Goal: Task Accomplishment & Management: Complete application form

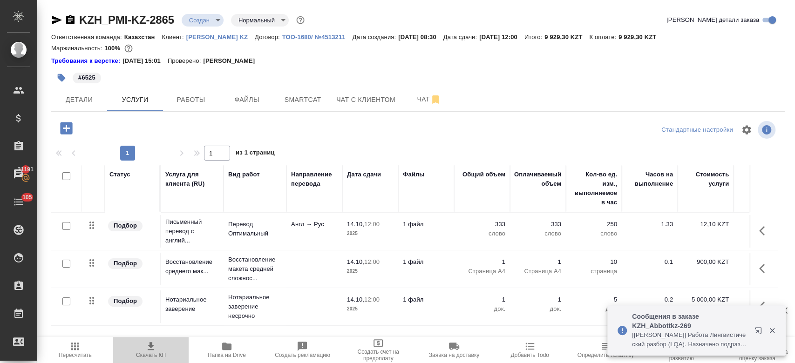
click at [150, 350] on icon "button" at bounding box center [151, 346] width 7 height 8
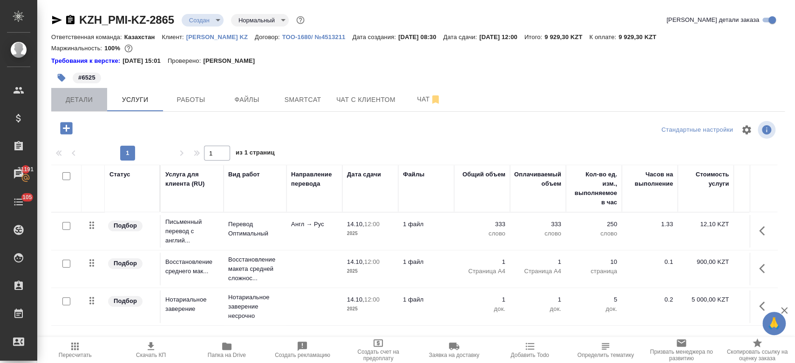
click at [86, 109] on button "Детали" at bounding box center [79, 99] width 56 height 23
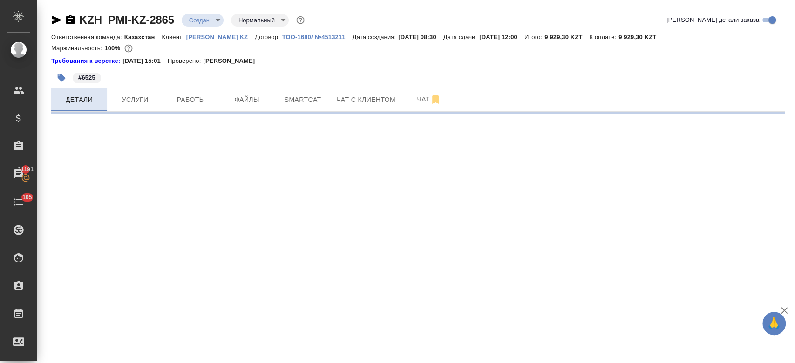
select select "RU"
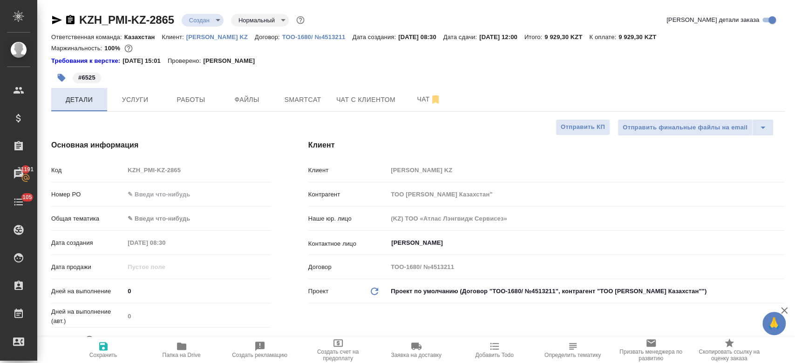
type textarea "x"
type input "[PERSON_NAME]"
type textarea "x"
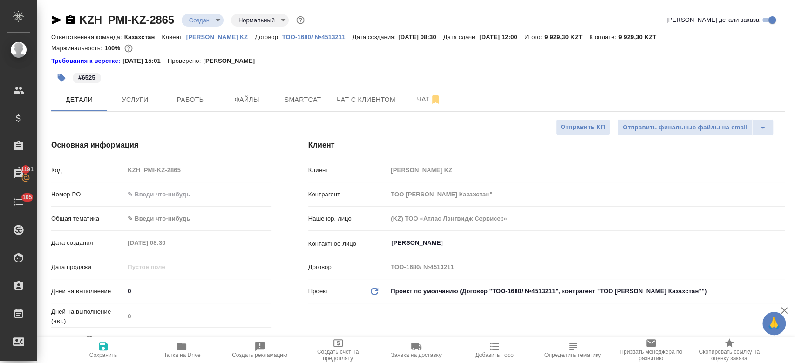
type textarea "x"
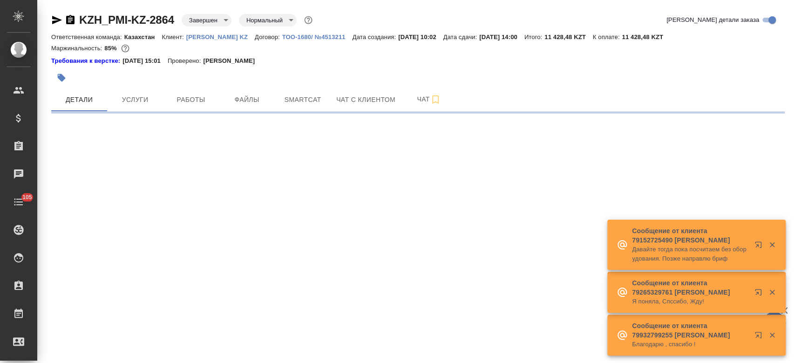
select select "RU"
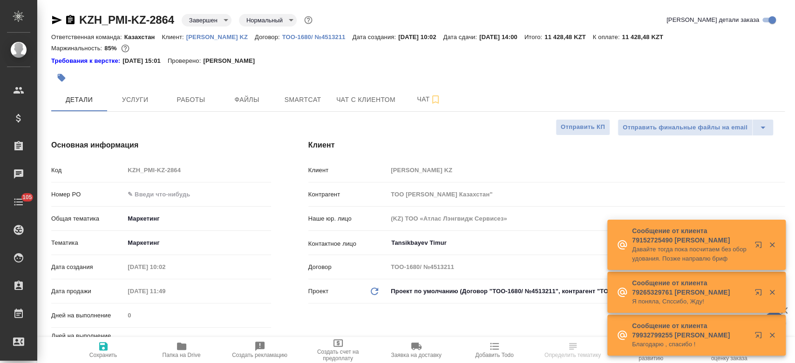
type textarea "x"
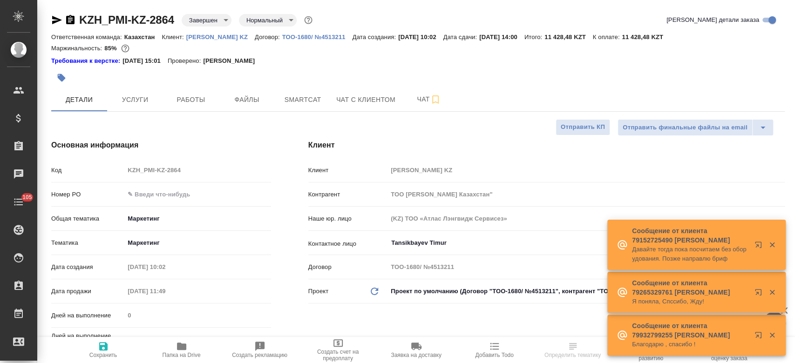
type textarea "x"
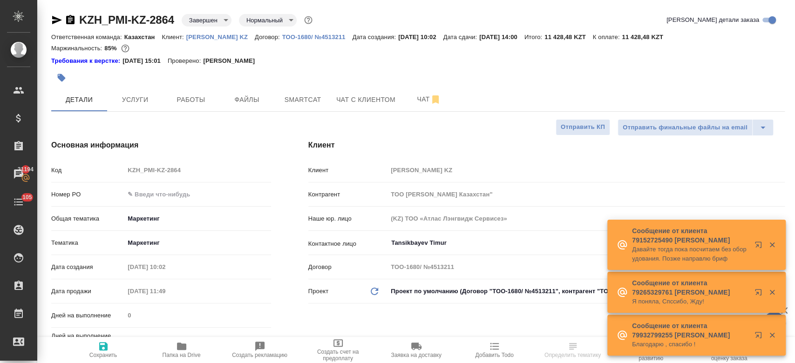
type textarea "x"
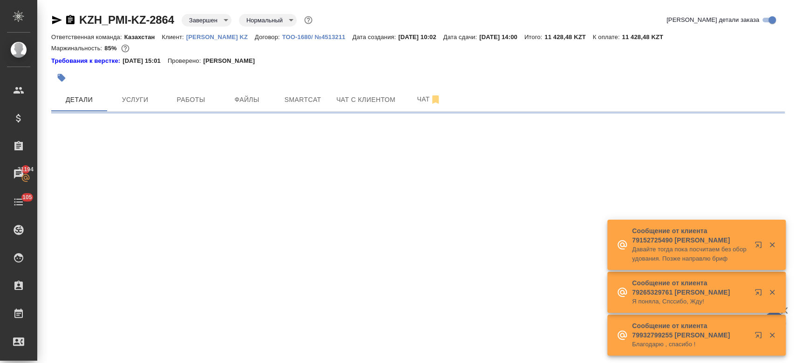
select select "RU"
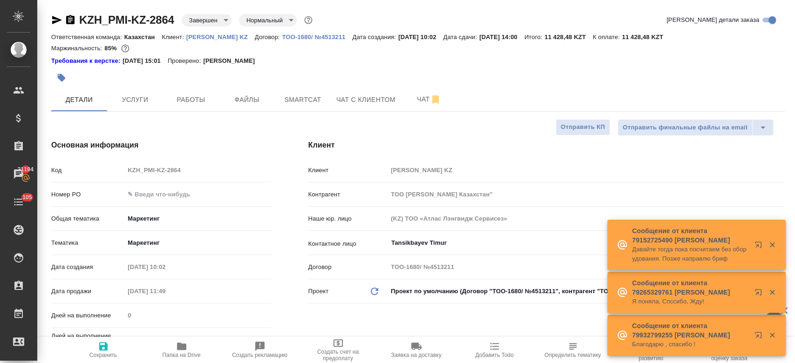
type textarea "x"
click at [243, 96] on span "Файлы" at bounding box center [246, 100] width 45 height 12
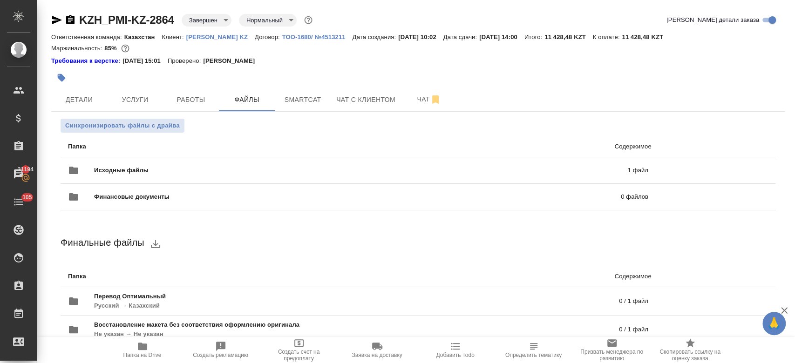
click at [199, 38] on p "[PERSON_NAME] KZ" at bounding box center [220, 37] width 68 height 7
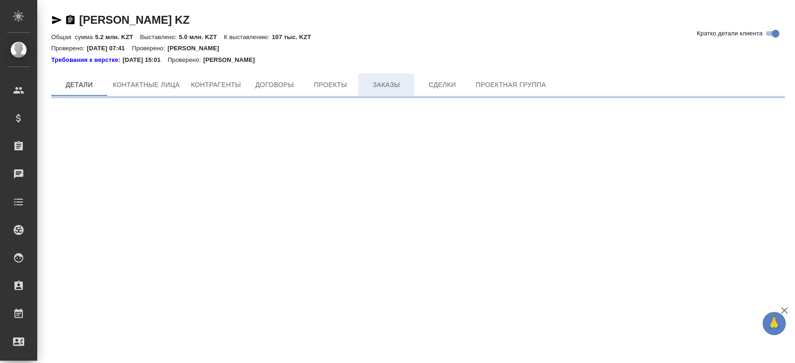
click at [396, 68] on div "Philip Morris KZ Кратко детали клиента Общая сумма 5.2 млн. KZT Выставлено: 5.0…" at bounding box center [418, 51] width 744 height 103
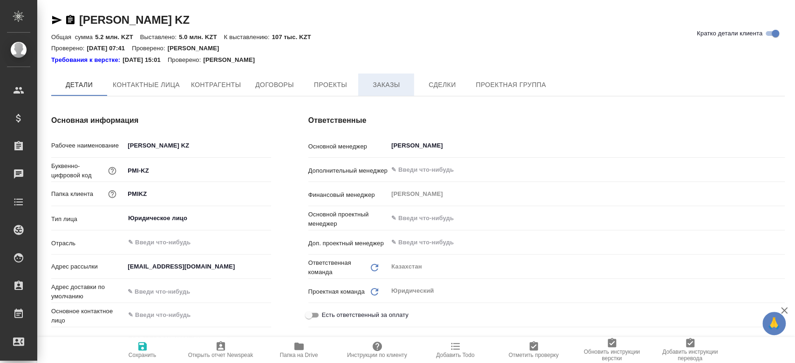
type textarea "x"
click at [388, 75] on button "Заказы" at bounding box center [386, 85] width 56 height 23
type textarea "x"
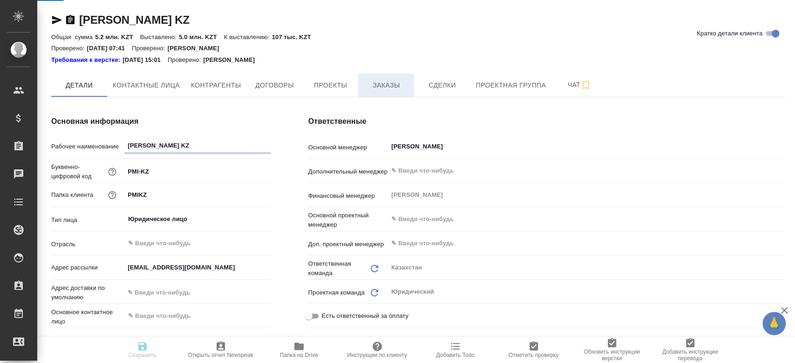
type textarea "x"
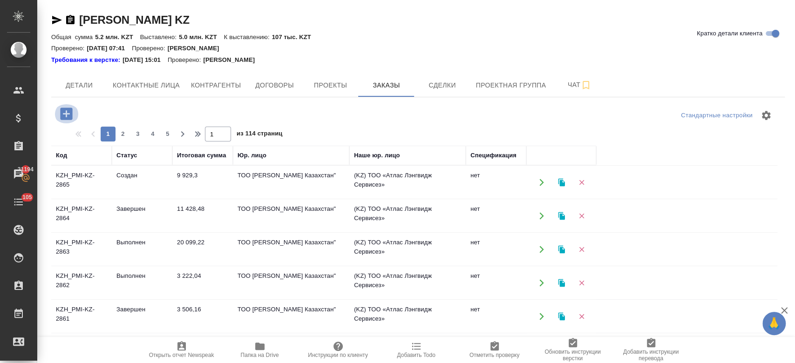
click at [69, 117] on icon "button" at bounding box center [66, 114] width 12 height 12
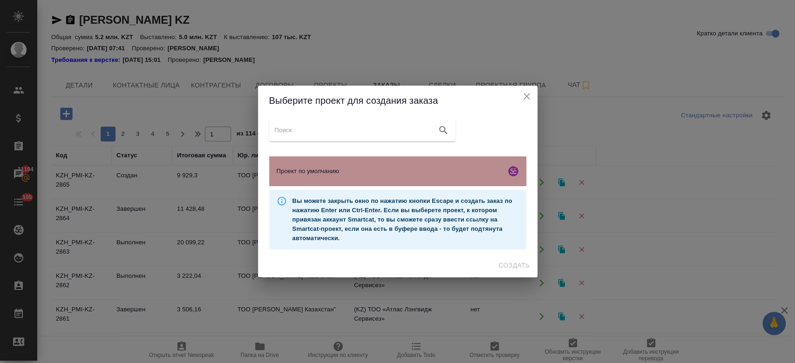
click at [312, 162] on div "Проект по умолчанию" at bounding box center [397, 171] width 257 height 30
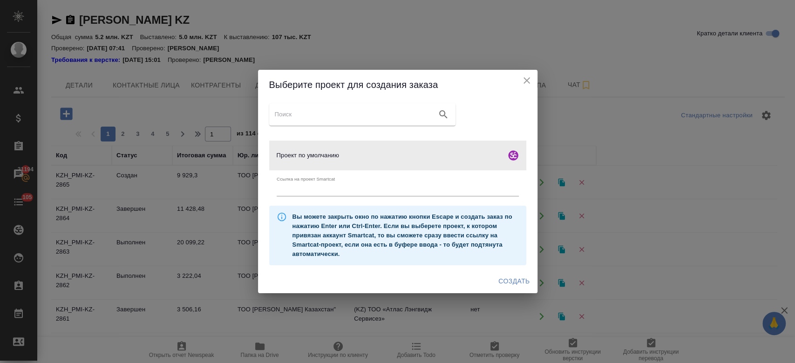
click at [516, 283] on span "Создать" at bounding box center [513, 282] width 31 height 12
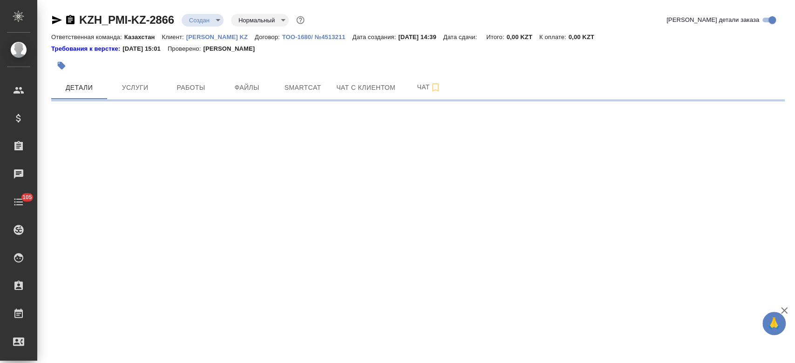
select select "RU"
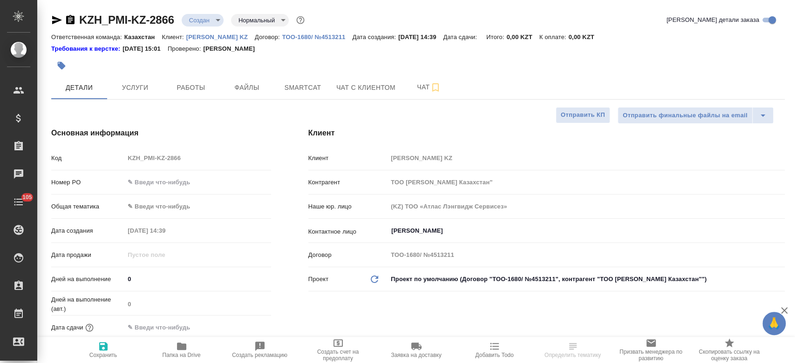
type textarea "x"
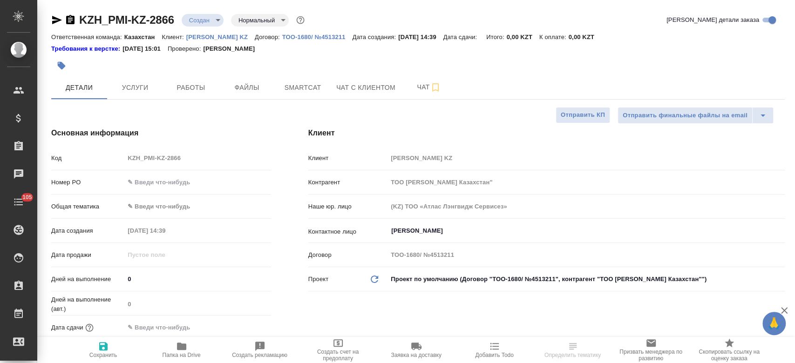
type textarea "x"
click at [246, 73] on div at bounding box center [295, 65] width 489 height 20
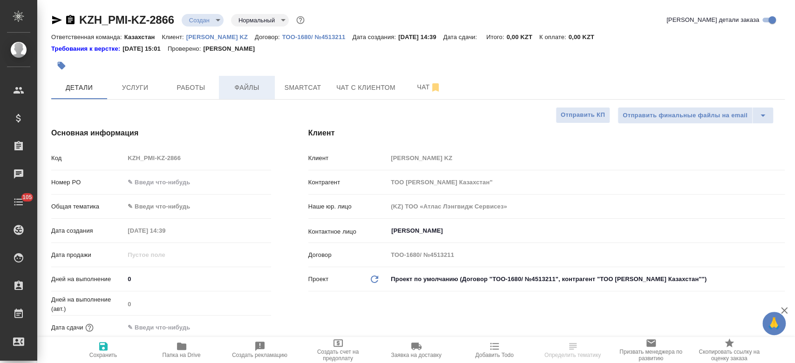
click at [246, 83] on span "Файлы" at bounding box center [246, 88] width 45 height 12
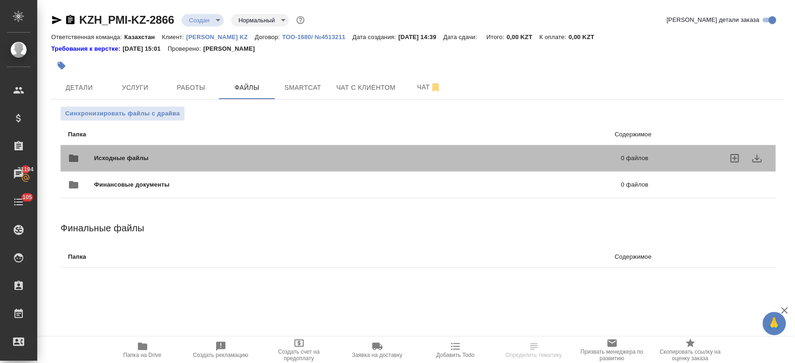
click at [177, 149] on div "Исходные файлы 0 файлов" at bounding box center [358, 158] width 580 height 22
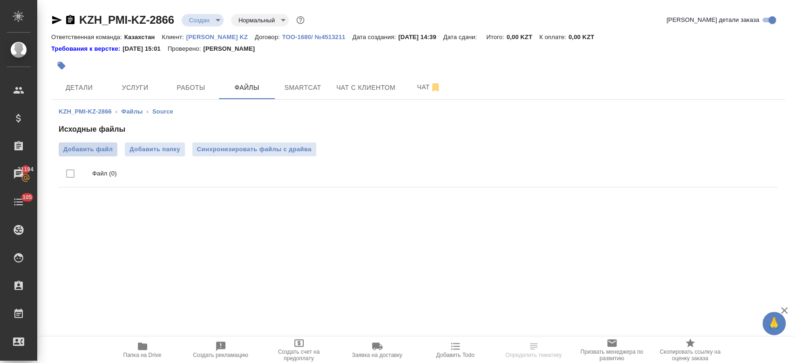
click at [97, 155] on label "Добавить файл" at bounding box center [88, 150] width 59 height 14
click at [0, 0] on input "Добавить файл" at bounding box center [0, 0] width 0 height 0
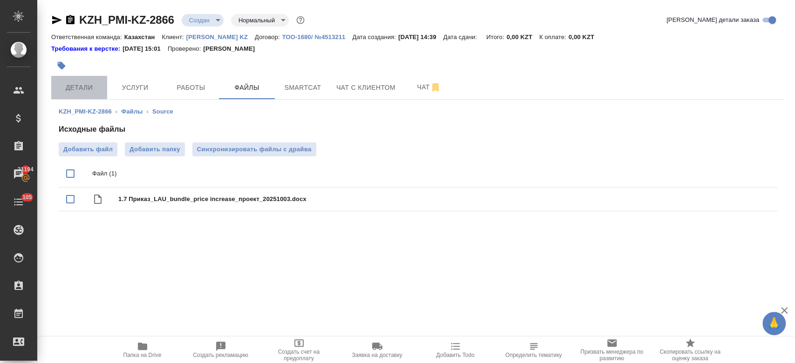
click at [83, 82] on span "Детали" at bounding box center [79, 88] width 45 height 12
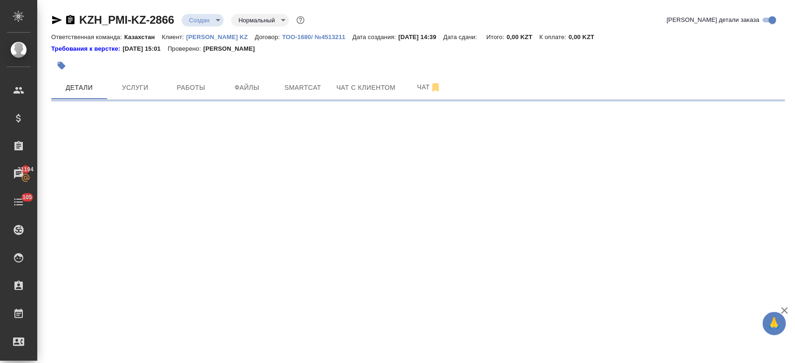
select select "RU"
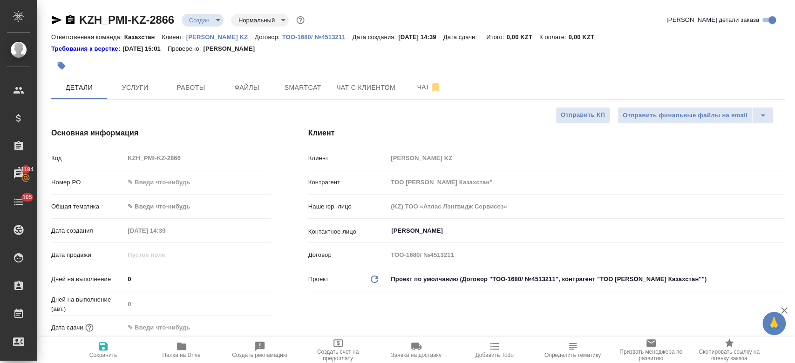
type textarea "x"
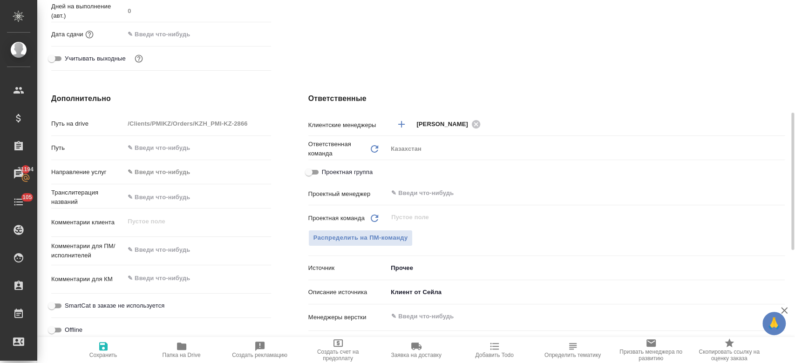
scroll to position [296, 0]
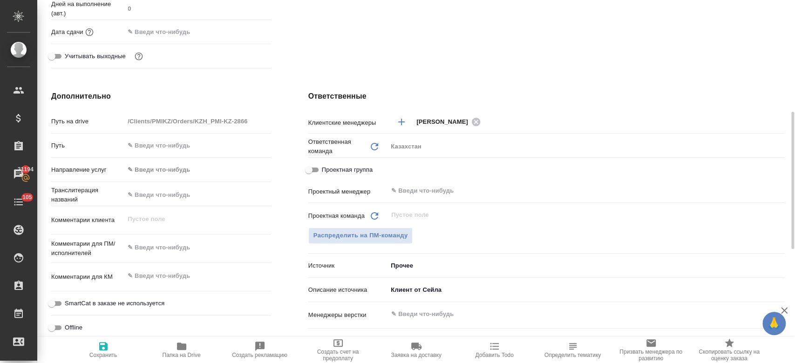
type textarea "x"
click at [169, 243] on textarea at bounding box center [197, 248] width 145 height 16
type textarea "п"
type textarea "x"
type textarea "пе"
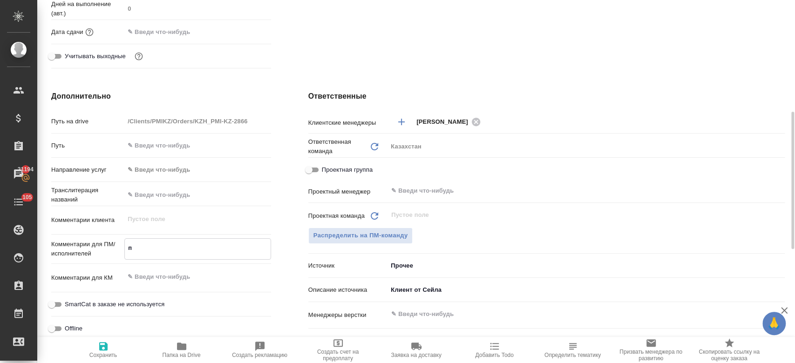
type textarea "x"
type textarea "пере"
type textarea "x"
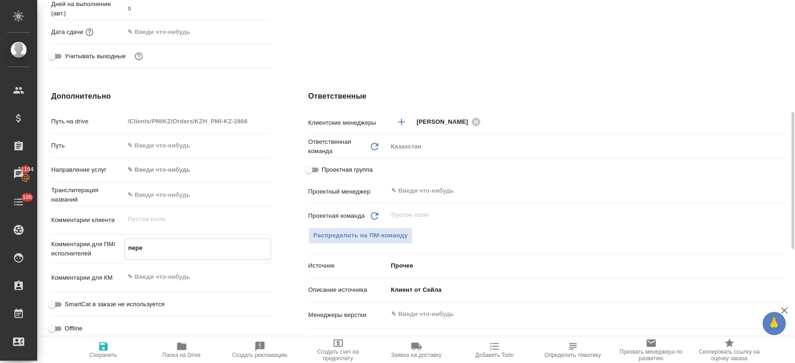
type textarea "x"
type textarea "перев"
type textarea "x"
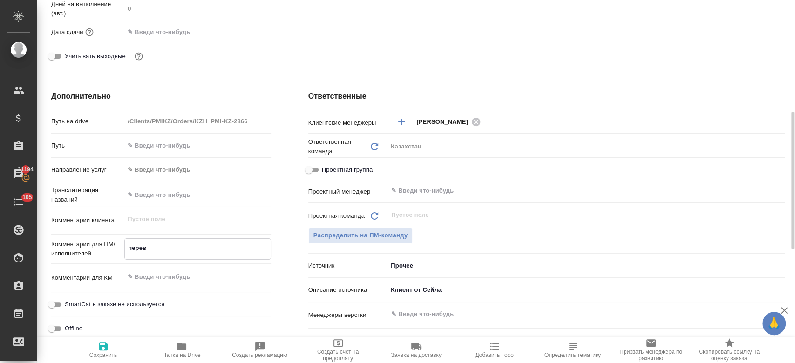
type textarea "перево"
type textarea "x"
type textarea "перевод"
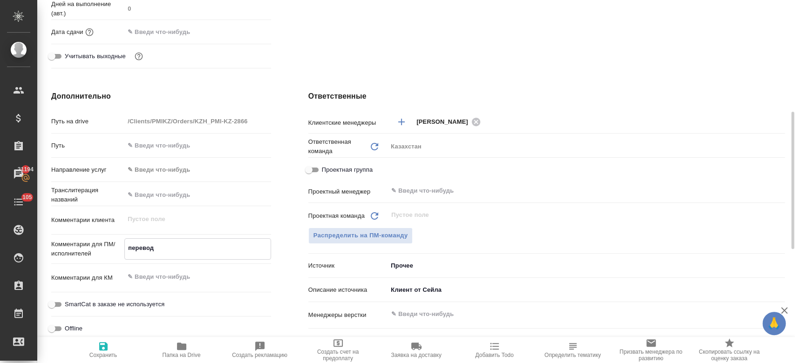
type textarea "x"
type textarea "перевод"
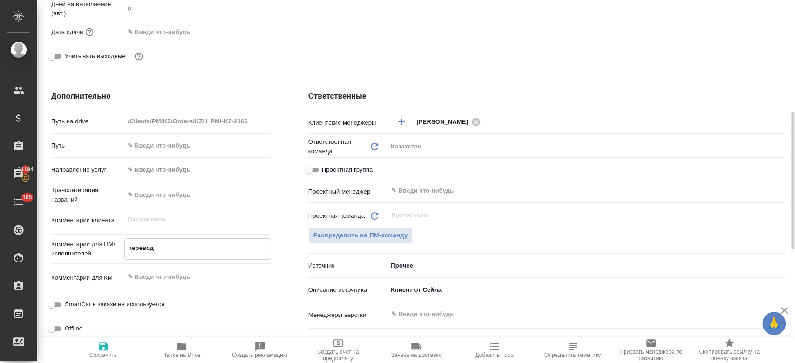
type textarea "x"
type textarea "перевод а"
type textarea "x"
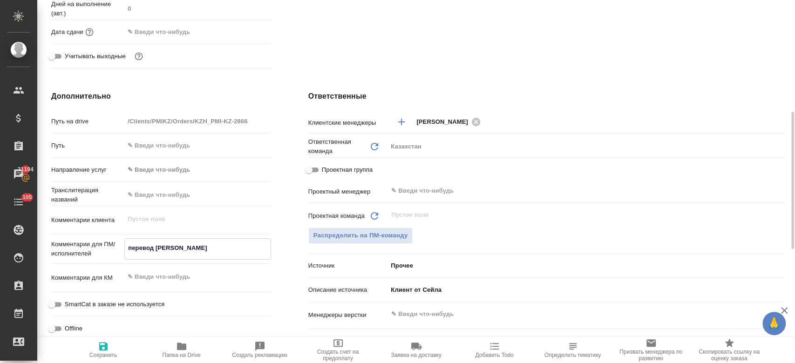
type textarea "x"
type textarea "перевод"
type textarea "x"
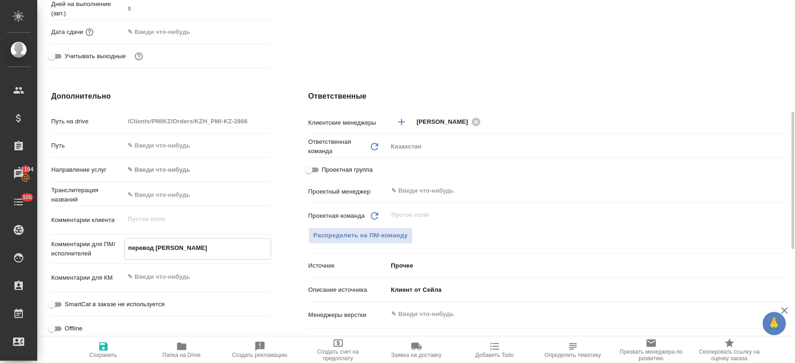
type textarea "перевод на"
type textarea "x"
type textarea "перевод на"
type textarea "x"
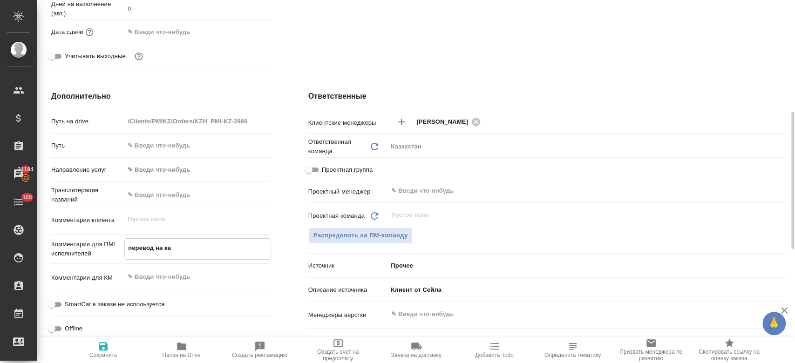
type textarea "перевод на каз"
type textarea "x"
type textarea "перевод на каза"
type textarea "x"
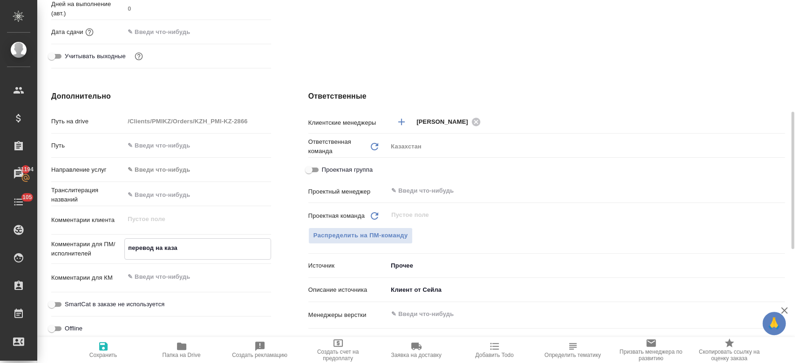
type textarea "перевод на казах"
type textarea "x"
type textarea "перевод на казахс"
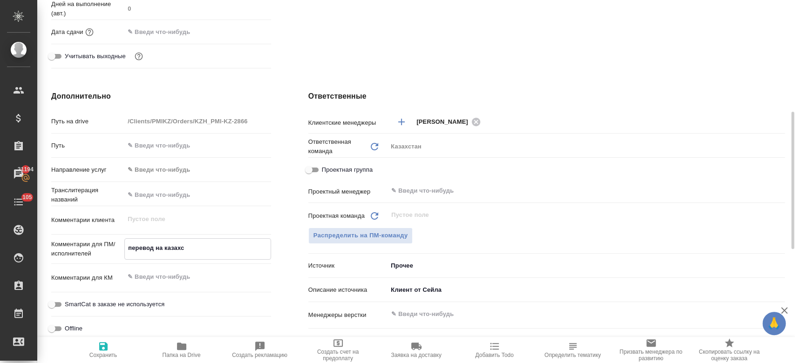
type textarea "x"
type textarea "перевод на казахск"
type textarea "x"
type textarea "перевод на казахски"
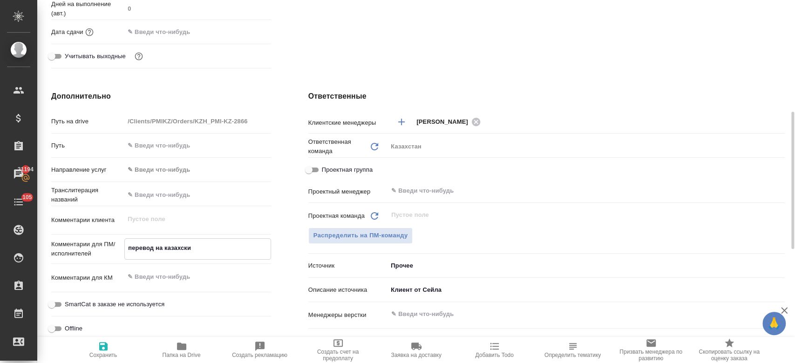
type textarea "x"
type textarea "перевод на казахский"
type textarea "x"
type textarea "перевод на казахский."
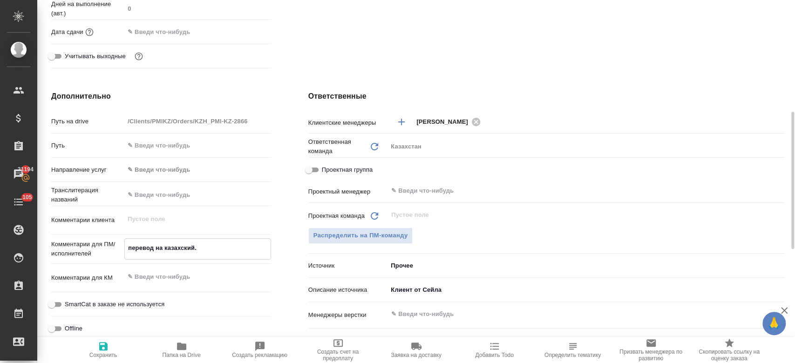
type textarea "x"
type textarea "перевод на казахский."
type textarea "x"
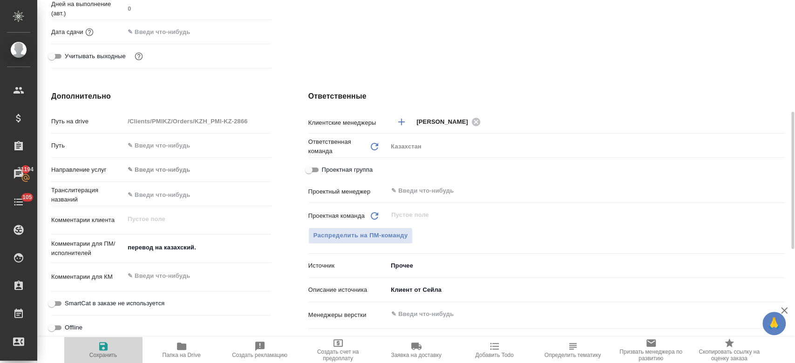
click at [102, 349] on icon "button" at bounding box center [103, 346] width 8 height 8
type textarea "x"
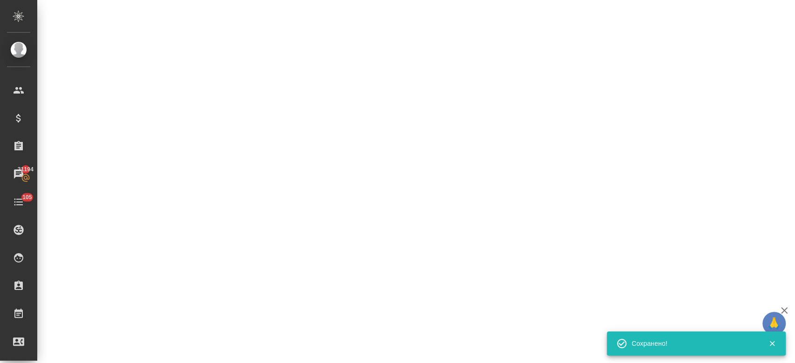
select select "RU"
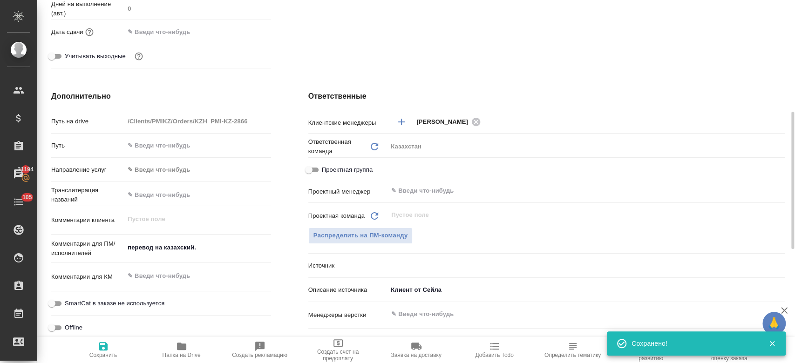
type textarea "x"
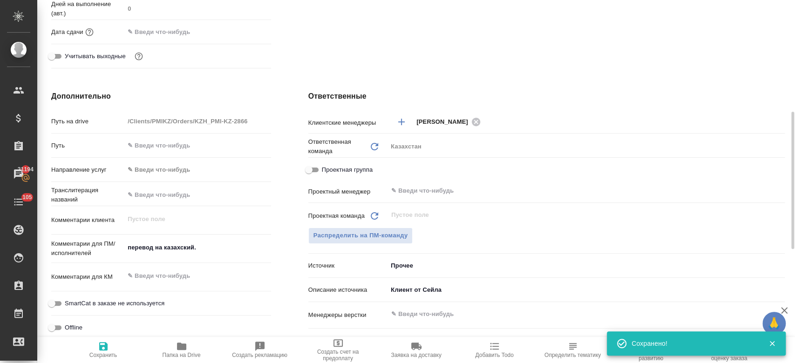
type textarea "x"
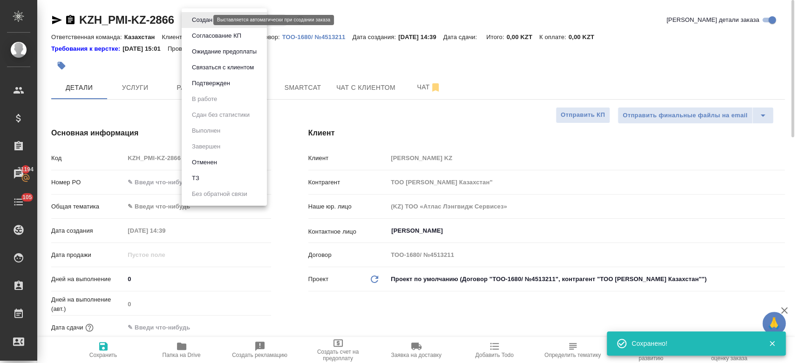
click at [195, 17] on body "🙏 .cls-1 fill:#fff; AWATERA Kosherbayeva Nazerke Клиенты Спецификации Заказы 21…" at bounding box center [397, 181] width 795 height 363
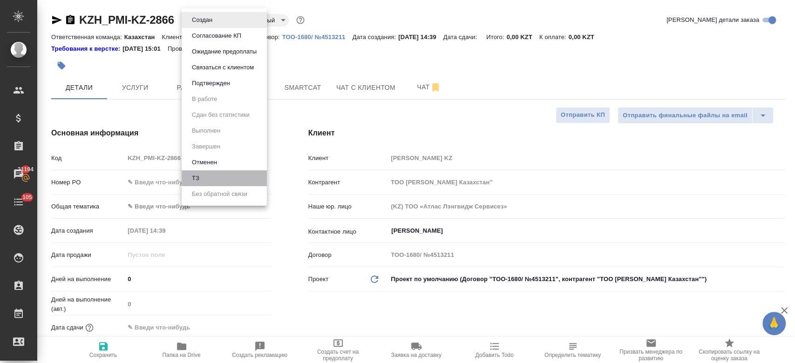
click at [220, 171] on li "ТЗ" at bounding box center [224, 178] width 85 height 16
type textarea "x"
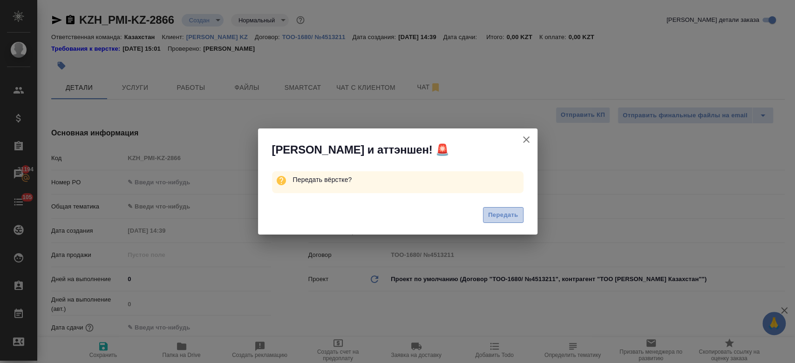
click at [499, 218] on span "Передать" at bounding box center [503, 215] width 30 height 11
type textarea "x"
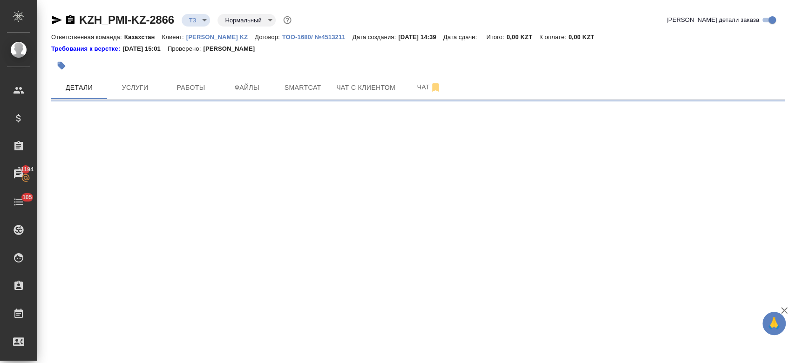
select select "RU"
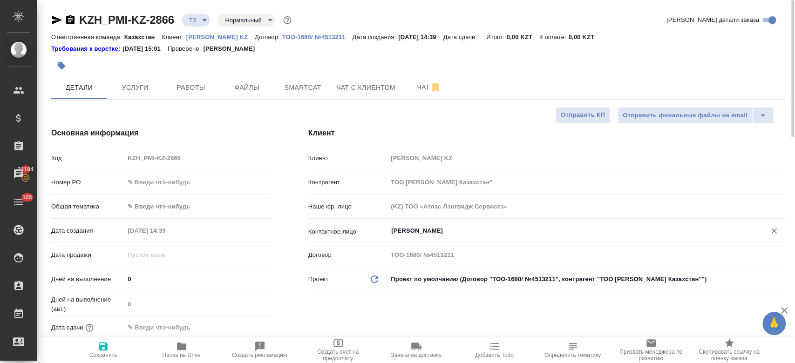
type textarea "x"
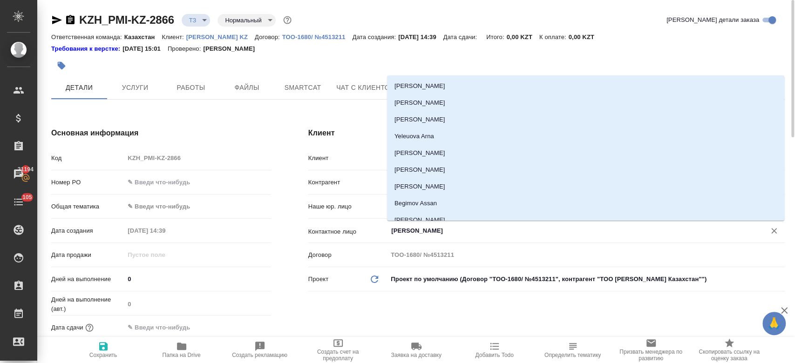
click at [403, 228] on input "[PERSON_NAME]" at bounding box center [570, 230] width 360 height 11
type textarea "x"
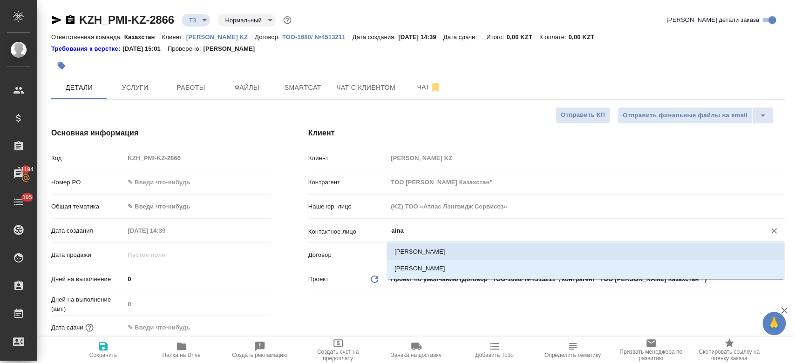
click at [433, 252] on li "Amanzhanova Ainash" at bounding box center [585, 252] width 397 height 17
type input "Amanzhanova Ainash"
type textarea "x"
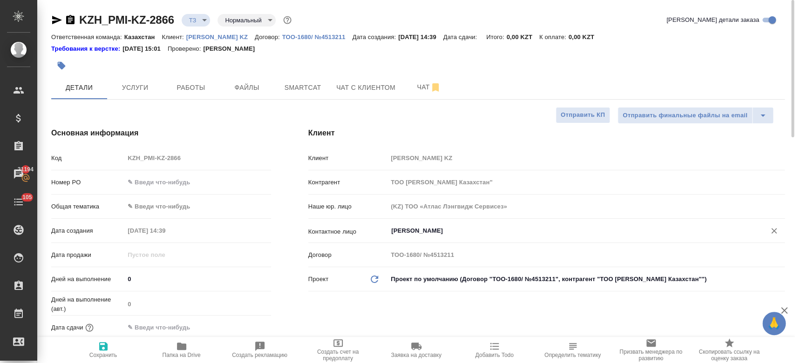
type input "Amanzhanova Ainash"
type textarea "x"
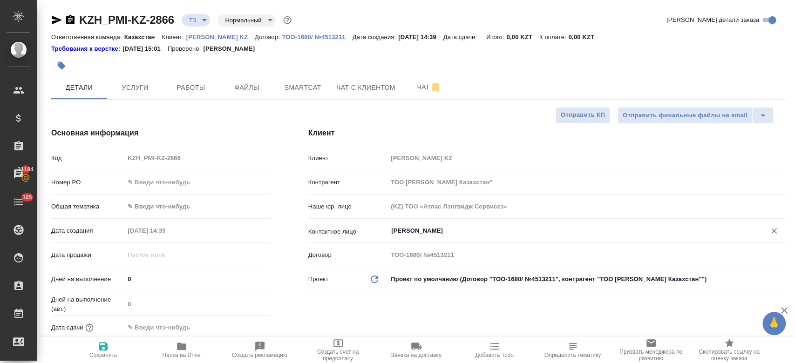
type textarea "x"
click at [100, 349] on icon "button" at bounding box center [103, 346] width 8 height 8
type textarea "x"
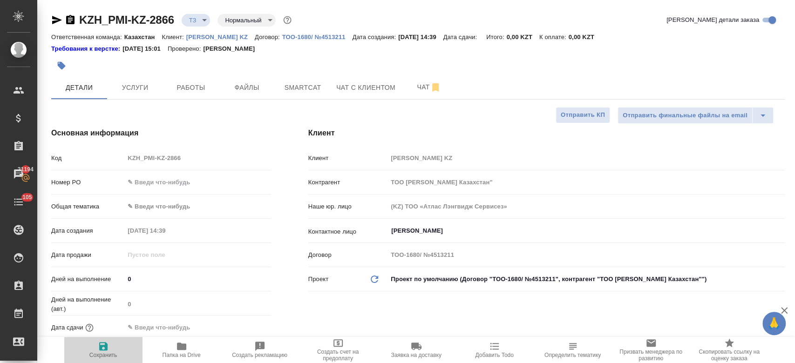
type textarea "x"
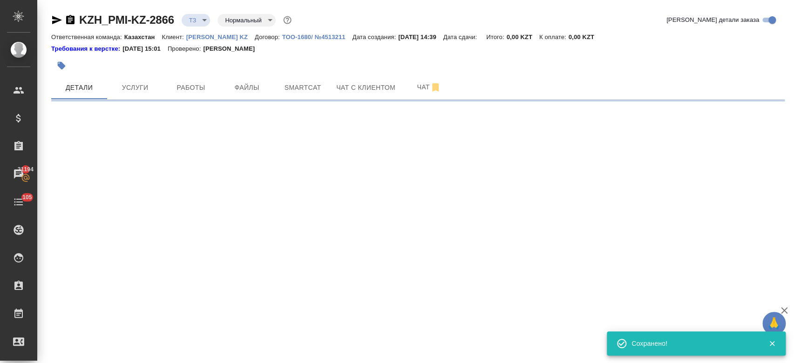
select select "RU"
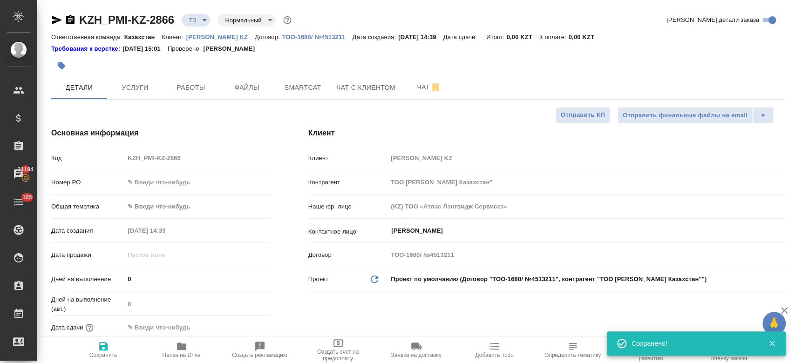
type textarea "x"
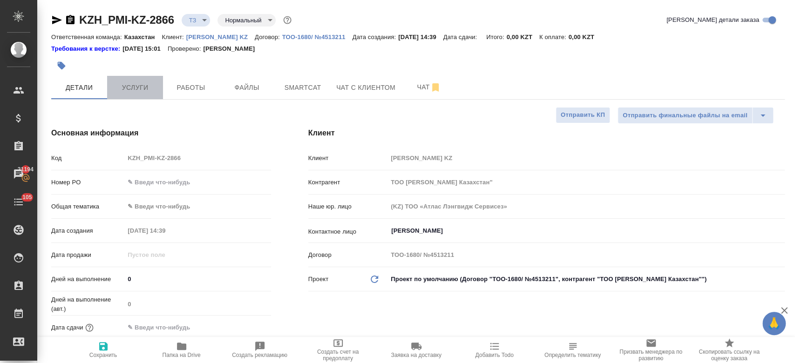
click at [145, 84] on span "Услуги" at bounding box center [135, 88] width 45 height 12
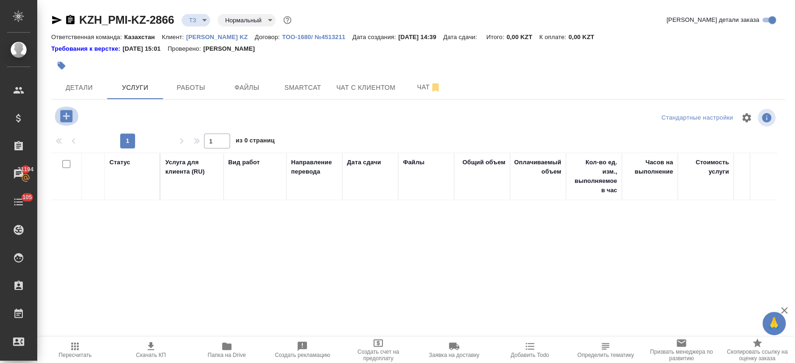
click at [68, 118] on icon "button" at bounding box center [66, 116] width 12 height 12
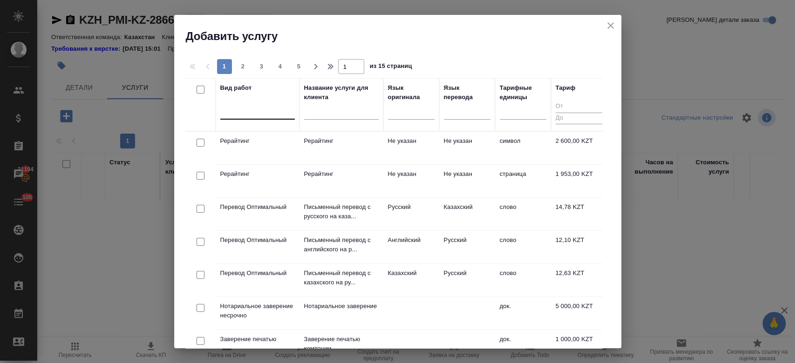
click at [264, 116] on div at bounding box center [257, 110] width 75 height 14
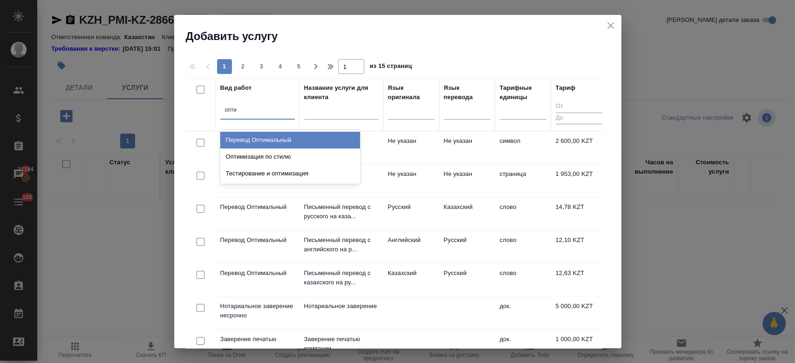
type input "оптим"
click at [257, 138] on div "Перевод Оптимальный" at bounding box center [290, 140] width 140 height 17
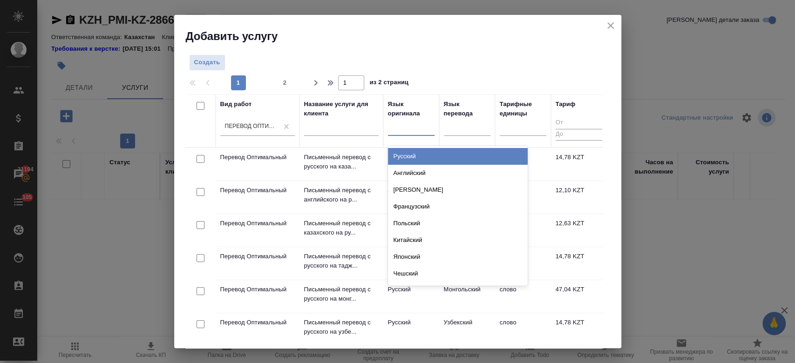
click at [410, 132] on div at bounding box center [411, 127] width 47 height 14
type input "рус"
click at [417, 153] on div "Русский" at bounding box center [458, 156] width 140 height 17
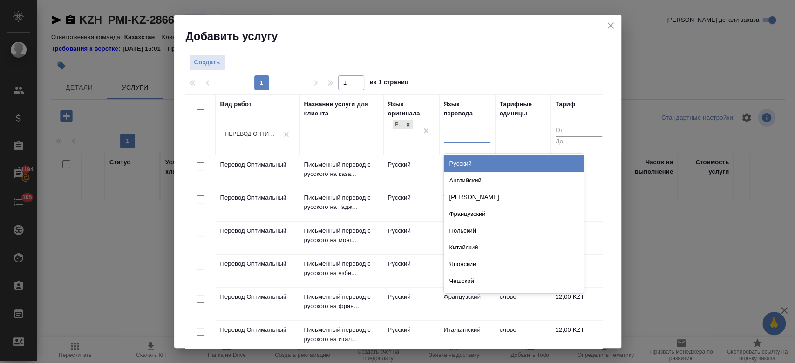
click at [462, 134] on div at bounding box center [467, 135] width 47 height 14
type input "каз"
click at [467, 165] on div "Казахский" at bounding box center [514, 164] width 140 height 17
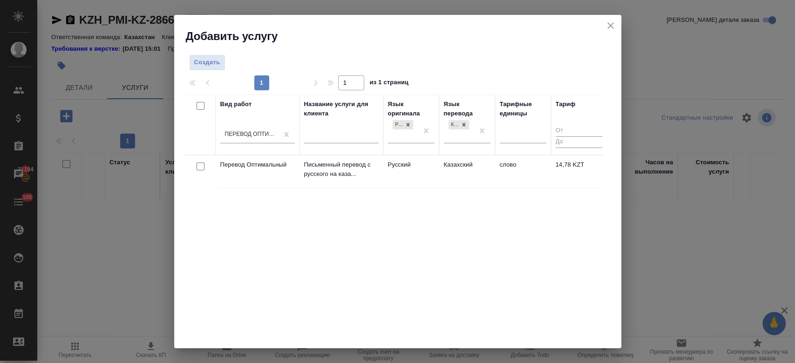
click at [389, 169] on td "Русский" at bounding box center [411, 172] width 56 height 33
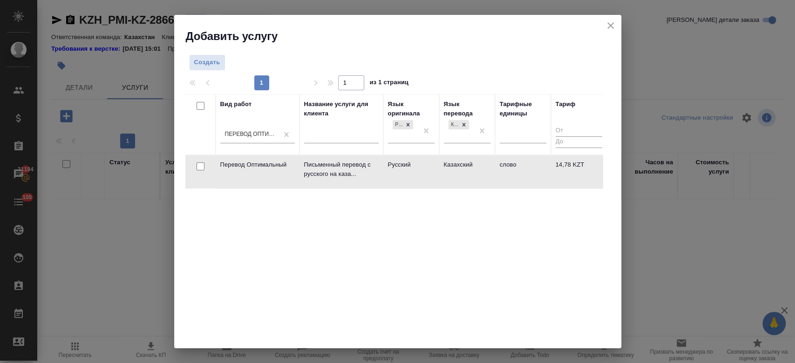
click at [389, 169] on td "Русский" at bounding box center [411, 172] width 56 height 33
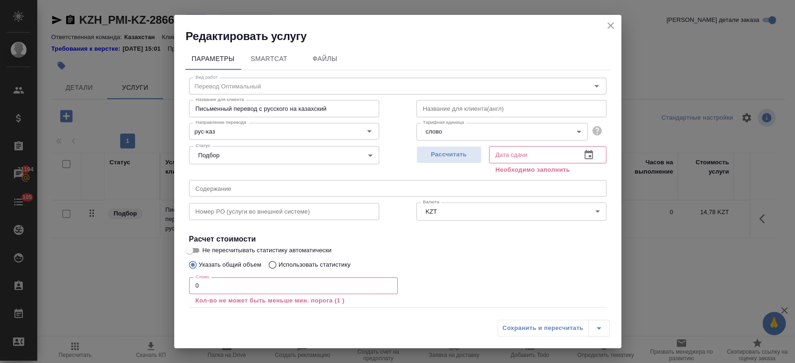
scroll to position [51, 0]
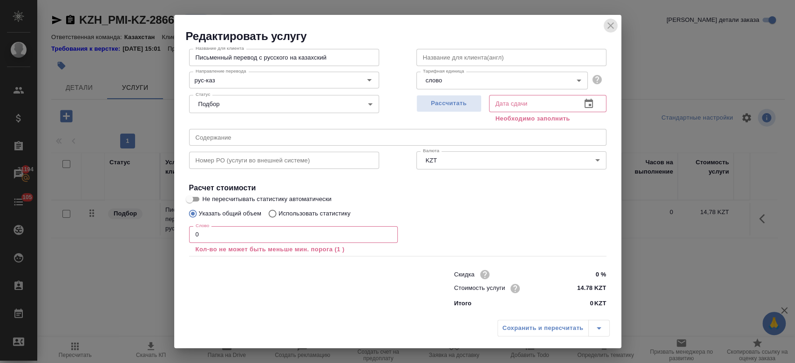
click at [608, 26] on icon "close" at bounding box center [610, 25] width 11 height 11
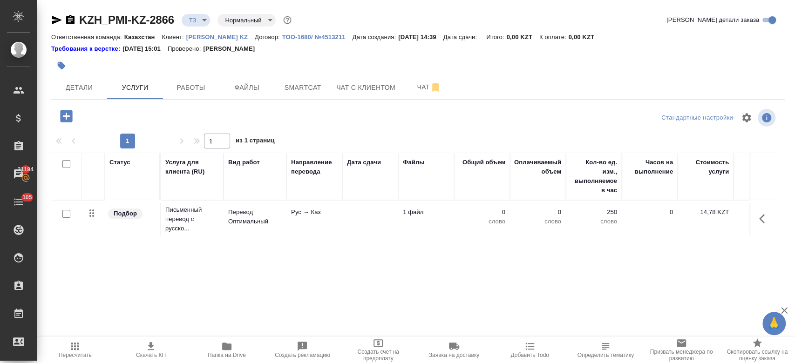
click at [63, 216] on input "checkbox" at bounding box center [66, 214] width 8 height 8
checkbox input "true"
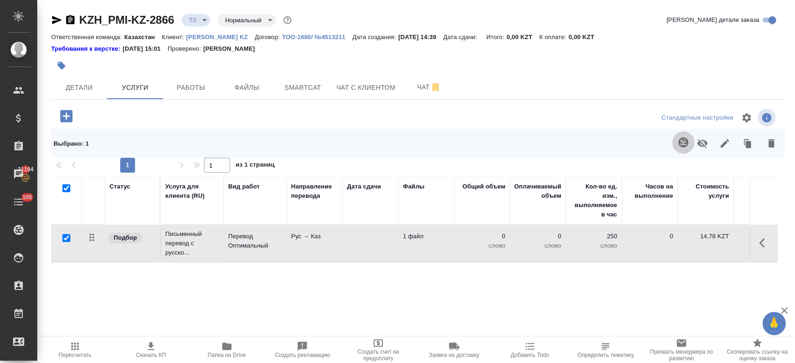
click at [678, 137] on icon "button" at bounding box center [683, 142] width 11 height 11
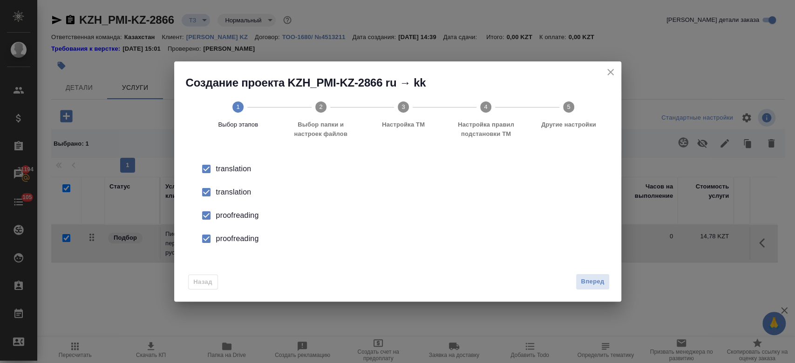
click at [228, 195] on div "translation" at bounding box center [407, 192] width 383 height 11
click at [235, 215] on div "proofreading" at bounding box center [407, 215] width 383 height 11
click at [241, 241] on div "proofreading" at bounding box center [407, 238] width 383 height 11
click at [589, 284] on span "Вперед" at bounding box center [592, 282] width 23 height 11
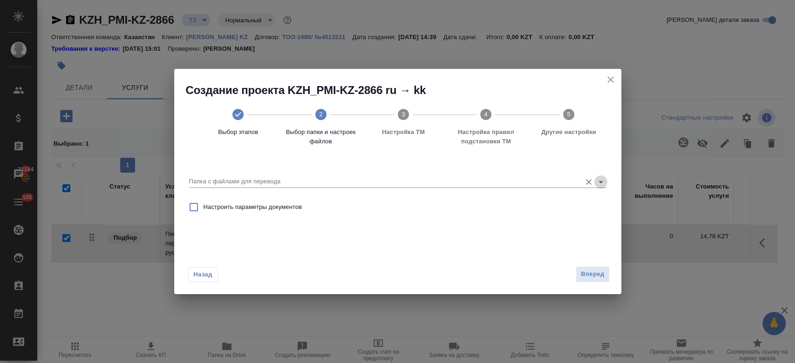
click at [604, 179] on icon "Open" at bounding box center [600, 181] width 11 height 11
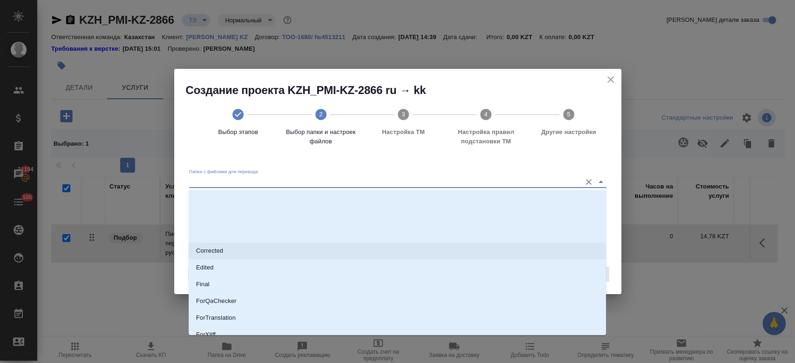
scroll to position [75, 0]
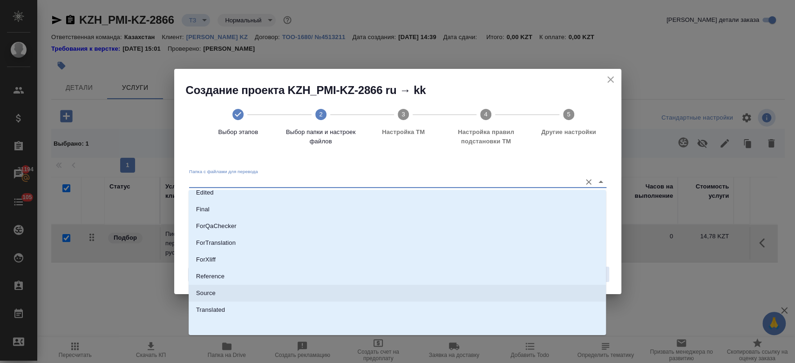
click at [336, 299] on li "Source" at bounding box center [397, 293] width 417 height 17
type input "Source"
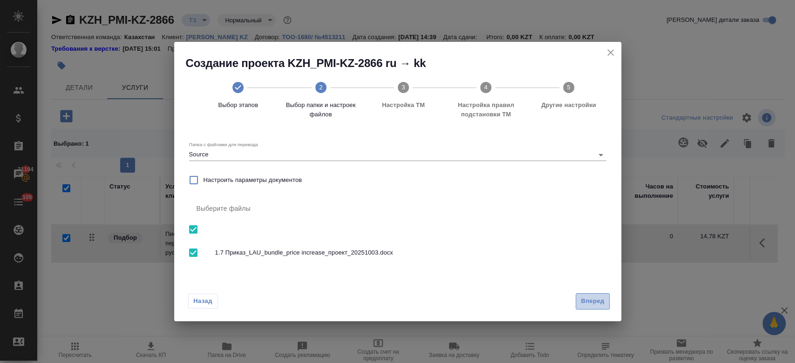
click at [594, 305] on span "Вперед" at bounding box center [592, 301] width 23 height 11
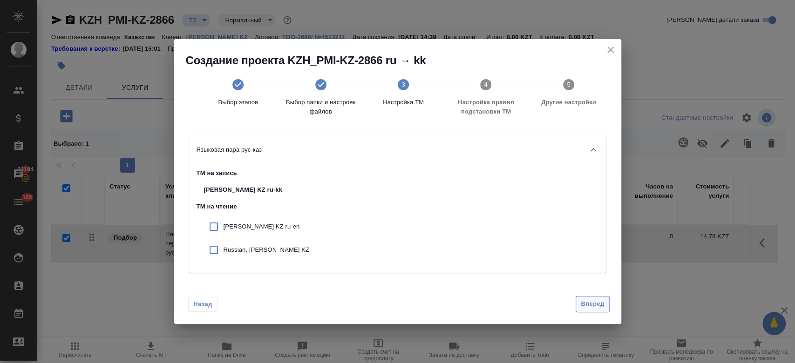
click at [591, 306] on span "Вперед" at bounding box center [592, 304] width 23 height 11
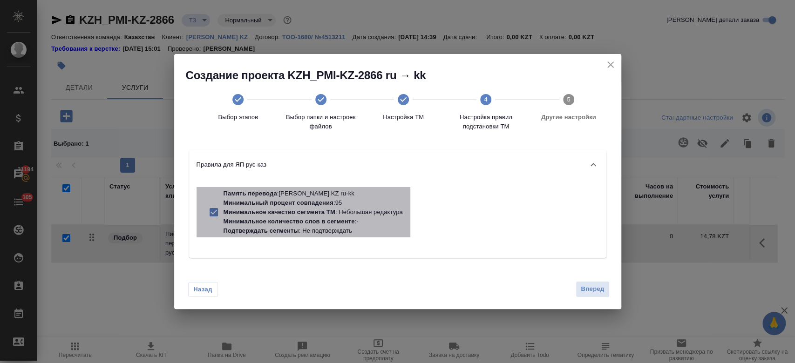
click at [335, 222] on p "Минимальное количество слов в сегменте" at bounding box center [289, 221] width 131 height 7
checkbox input "false"
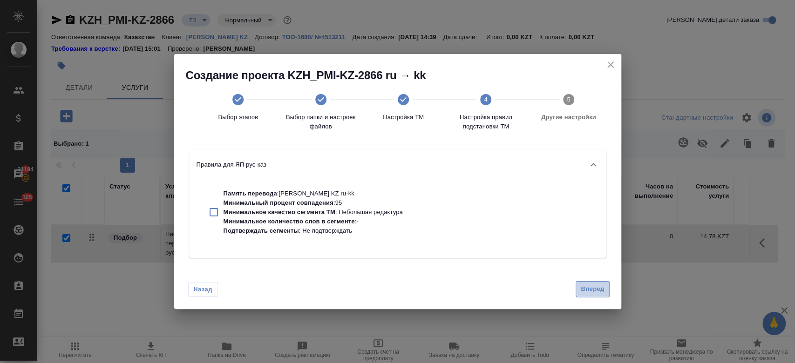
click at [588, 284] on button "Вперед" at bounding box center [593, 289] width 34 height 16
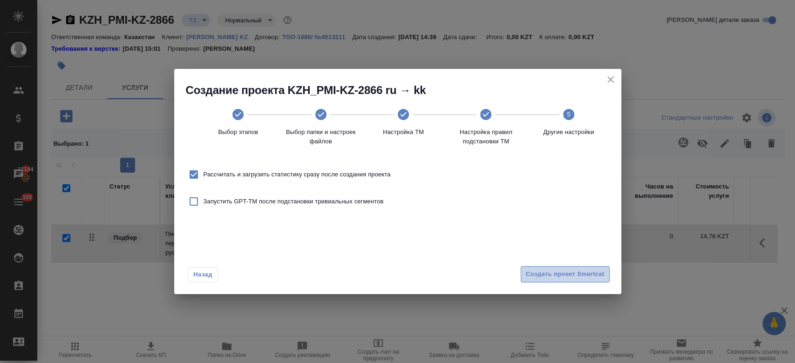
click at [570, 278] on span "Создать проект Smartcat" at bounding box center [565, 274] width 79 height 11
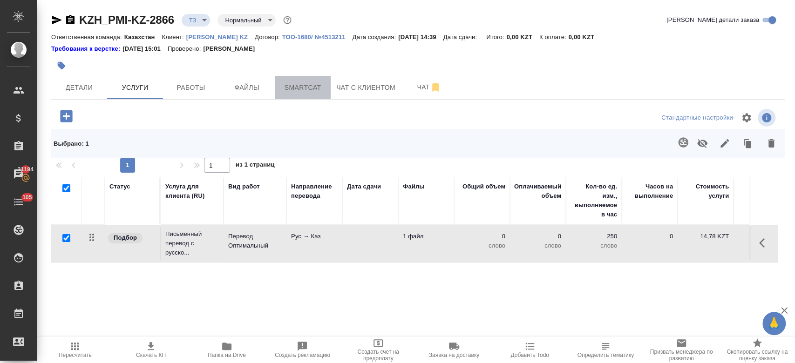
click at [301, 89] on span "Smartcat" at bounding box center [302, 88] width 45 height 12
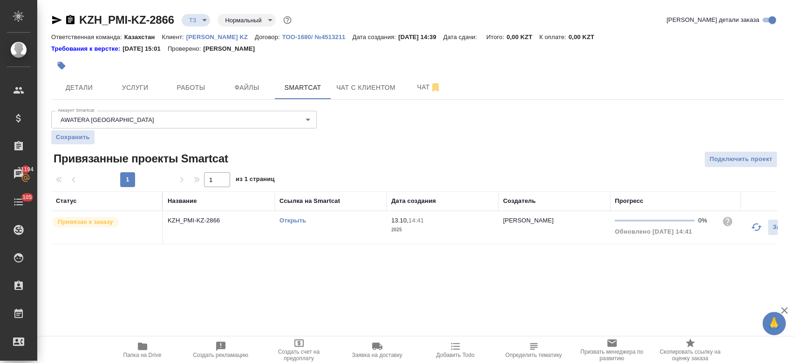
click at [287, 219] on link "Открыть" at bounding box center [292, 220] width 27 height 7
click at [129, 98] on button "Услуги" at bounding box center [135, 87] width 56 height 23
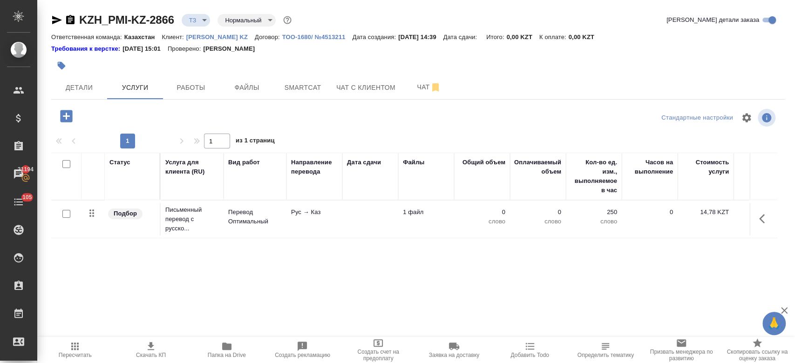
click at [280, 218] on p "Перевод Оптимальный" at bounding box center [255, 217] width 54 height 19
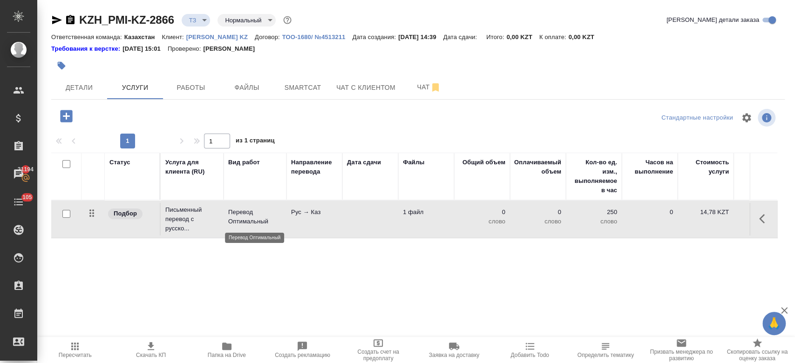
click at [280, 218] on p "Перевод Оптимальный" at bounding box center [255, 217] width 54 height 19
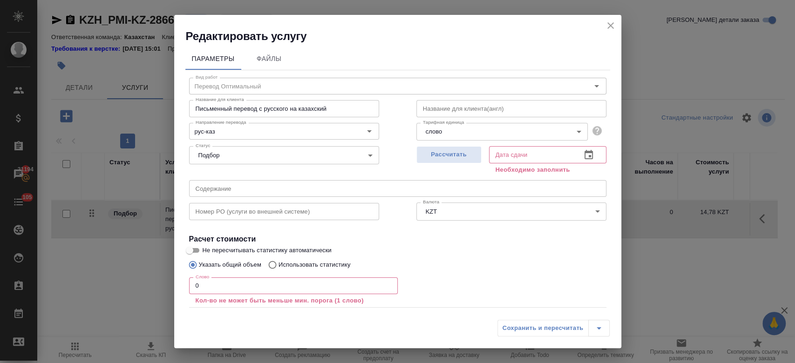
click at [198, 246] on input "Не пересчитывать статистику автоматически" at bounding box center [190, 250] width 34 height 11
checkbox input "true"
click at [208, 283] on input "0" at bounding box center [293, 286] width 209 height 17
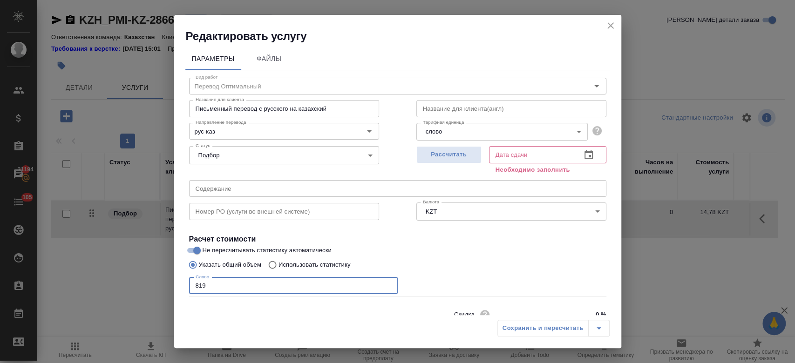
scroll to position [40, 0]
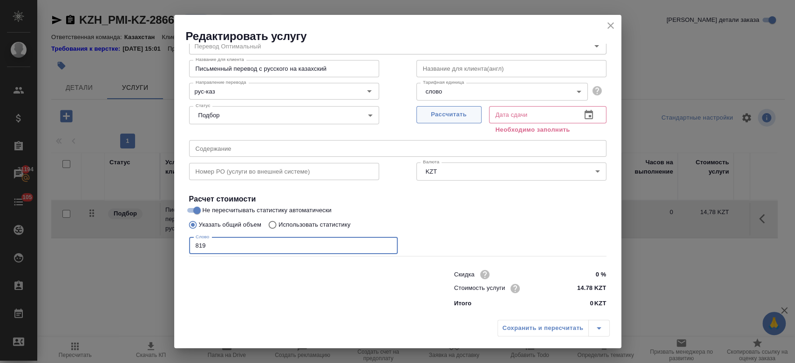
type input "819"
click at [436, 116] on span "Рассчитать" at bounding box center [448, 114] width 55 height 11
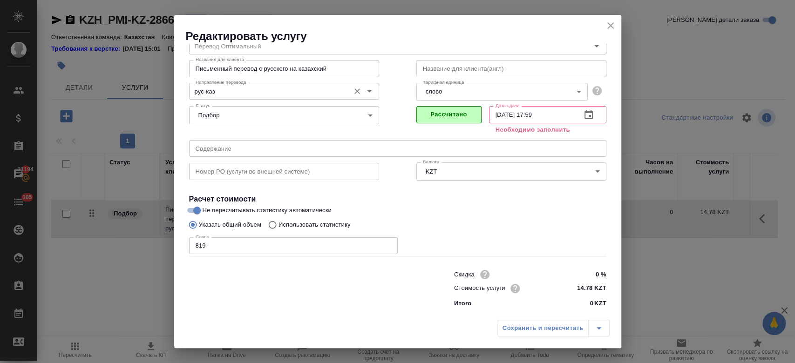
type input "13.10.2025 17:59"
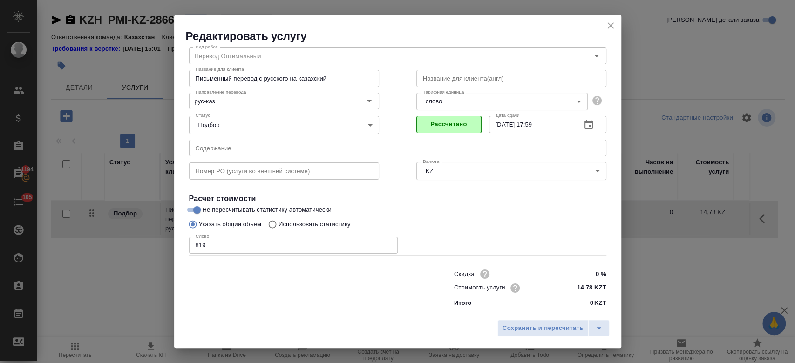
scroll to position [30, 0]
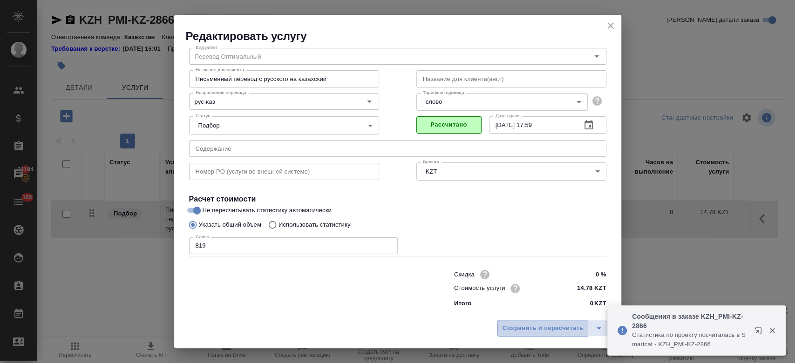
click at [521, 326] on span "Сохранить и пересчитать" at bounding box center [542, 328] width 81 height 11
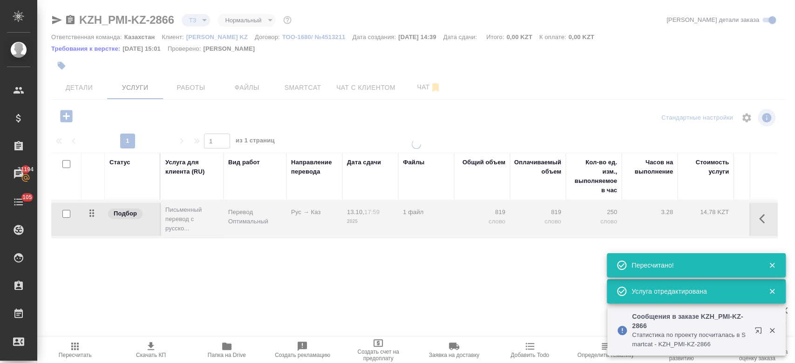
type input "new"
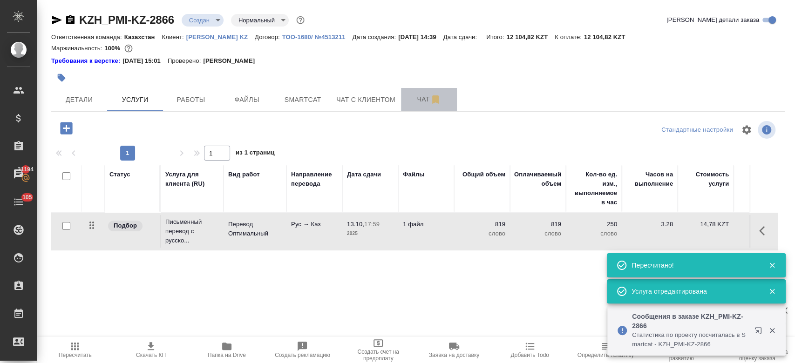
click at [420, 102] on span "Чат" at bounding box center [429, 100] width 45 height 12
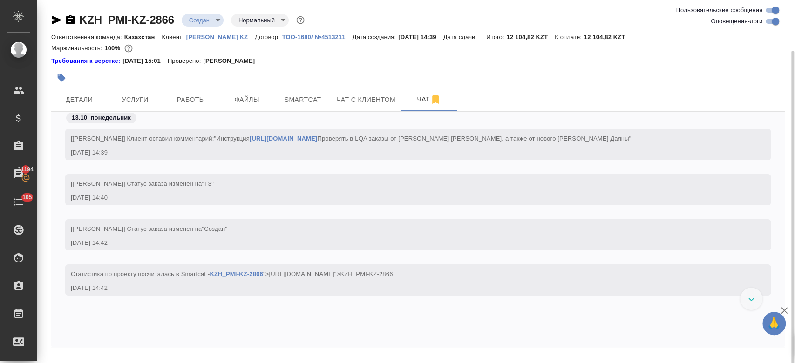
scroll to position [26, 0]
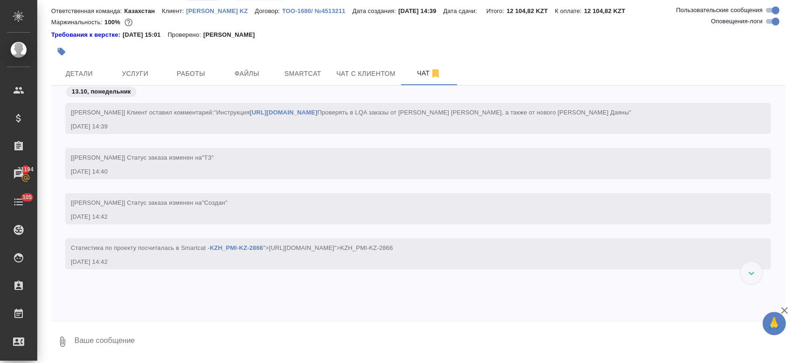
click at [233, 46] on div at bounding box center [295, 51] width 489 height 20
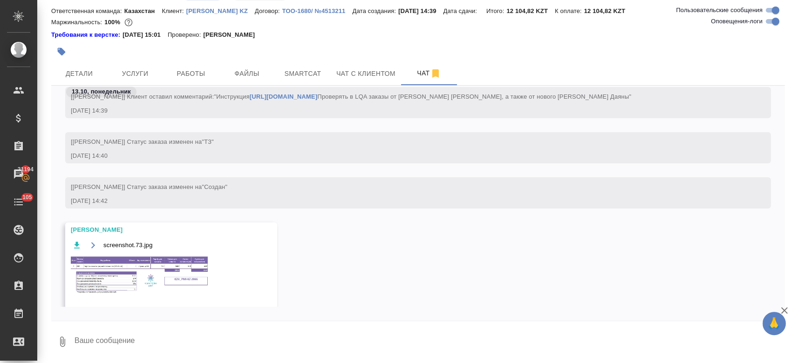
scroll to position [55, 0]
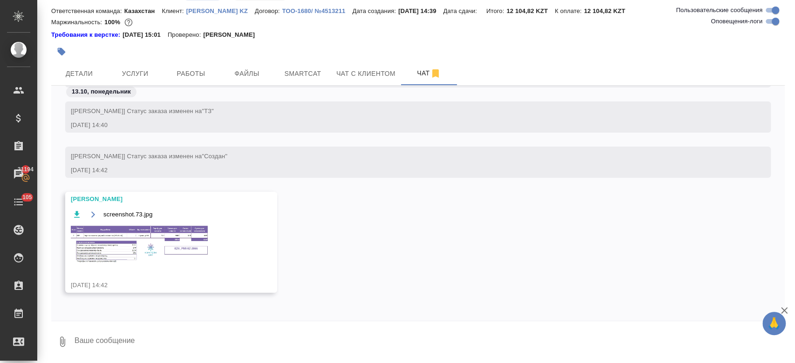
click at [156, 252] on img at bounding box center [141, 245] width 140 height 40
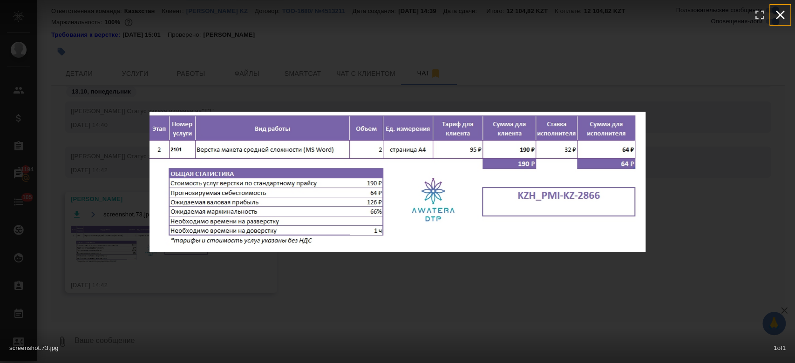
click at [782, 12] on icon "button" at bounding box center [780, 14] width 15 height 15
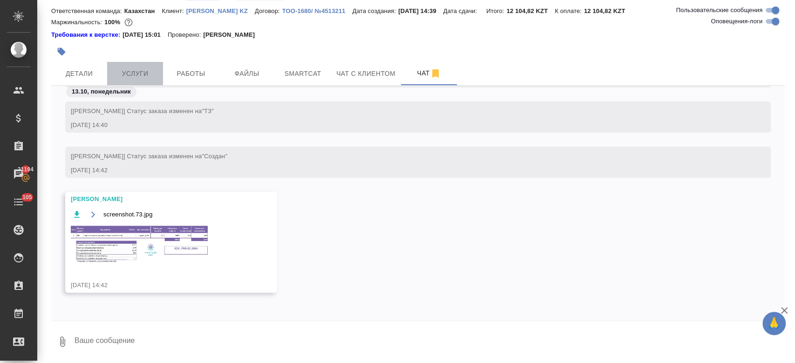
click at [140, 71] on span "Услуги" at bounding box center [135, 74] width 45 height 12
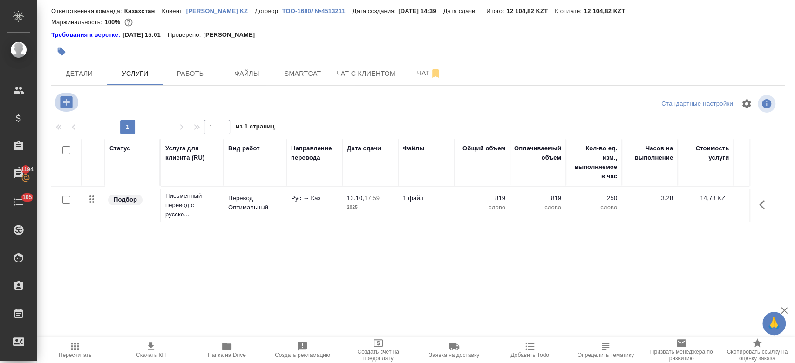
click at [67, 99] on icon "button" at bounding box center [66, 102] width 16 height 16
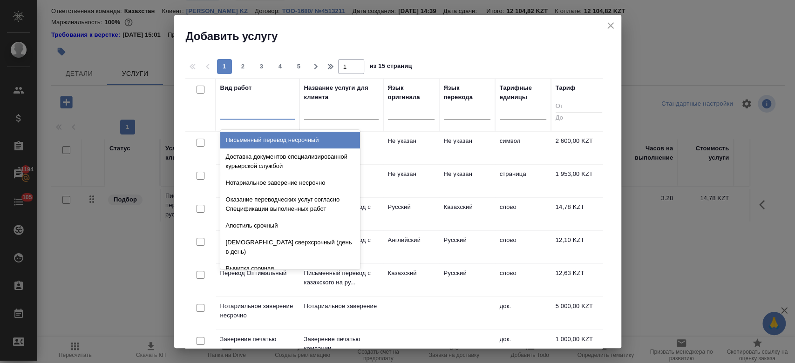
click at [267, 116] on div at bounding box center [257, 110] width 75 height 14
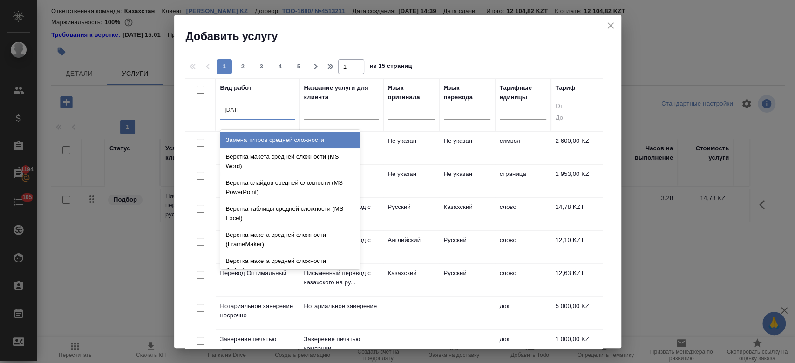
type input "средн"
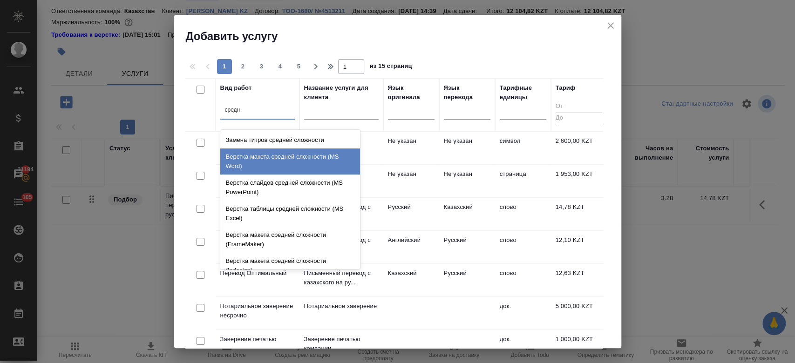
click at [284, 162] on div "Верстка макета средней сложности (MS Word)" at bounding box center [290, 162] width 140 height 26
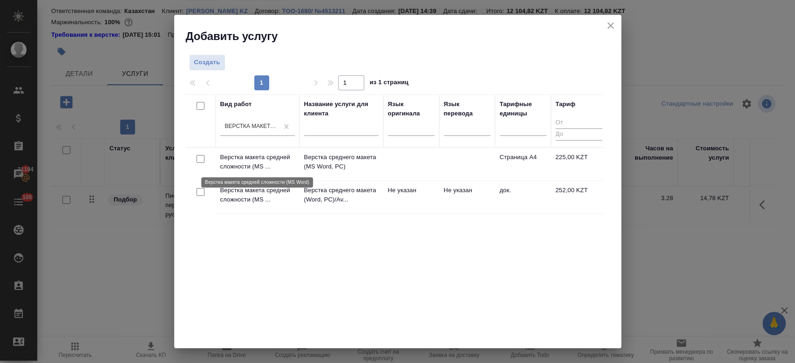
click at [276, 153] on p "Верстка макета средней сложности (MS ..." at bounding box center [257, 162] width 75 height 19
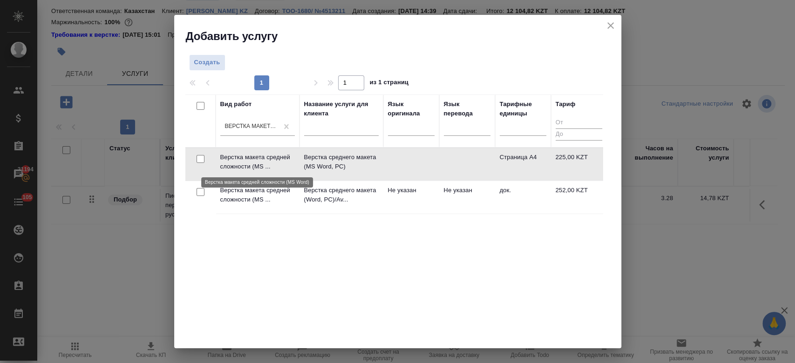
click at [276, 153] on p "Верстка макета средней сложности (MS ..." at bounding box center [257, 162] width 75 height 19
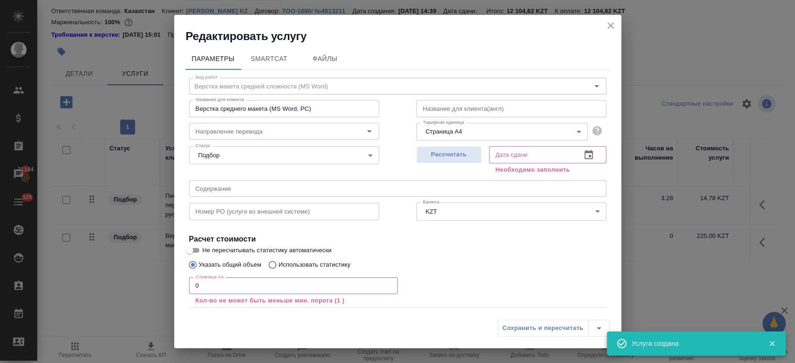
scroll to position [51, 0]
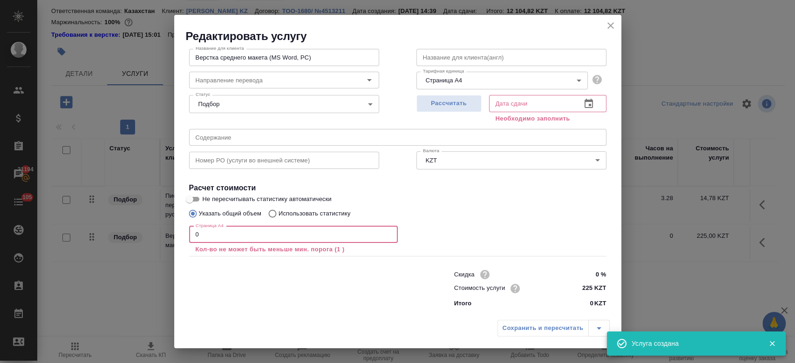
click at [243, 234] on input "0" at bounding box center [293, 234] width 209 height 17
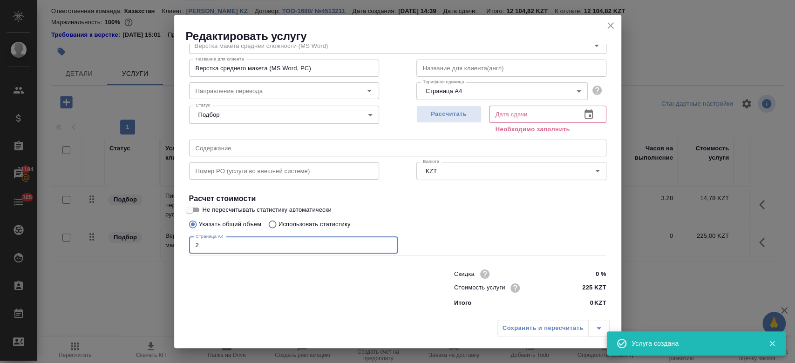
scroll to position [40, 0]
type input "2"
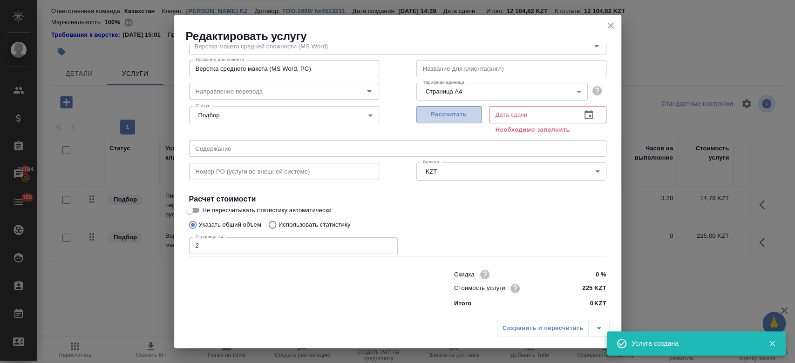
click at [431, 120] on span "Рассчитать" at bounding box center [448, 114] width 55 height 11
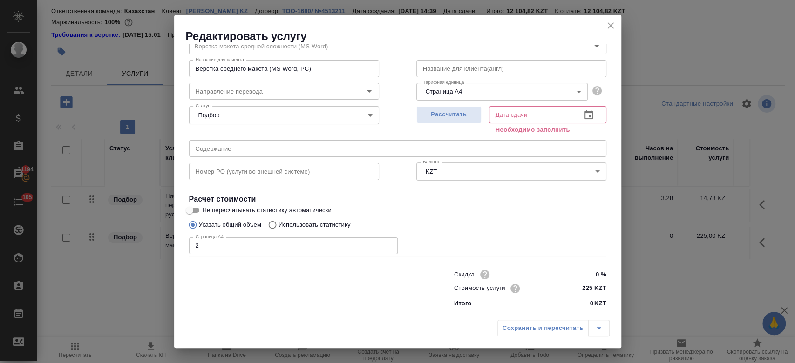
type input "13.10.2025 14:53"
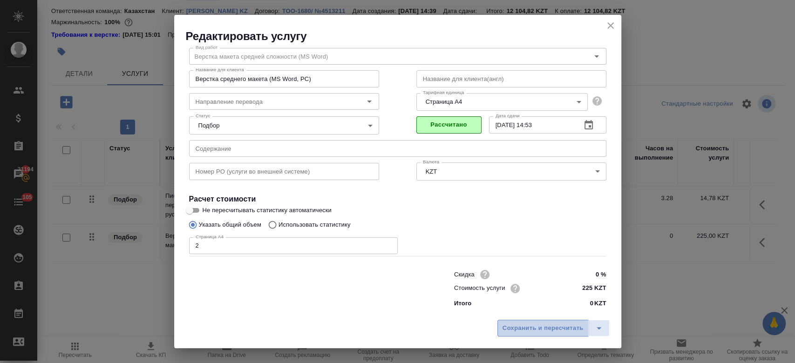
click at [529, 326] on span "Сохранить и пересчитать" at bounding box center [542, 328] width 81 height 11
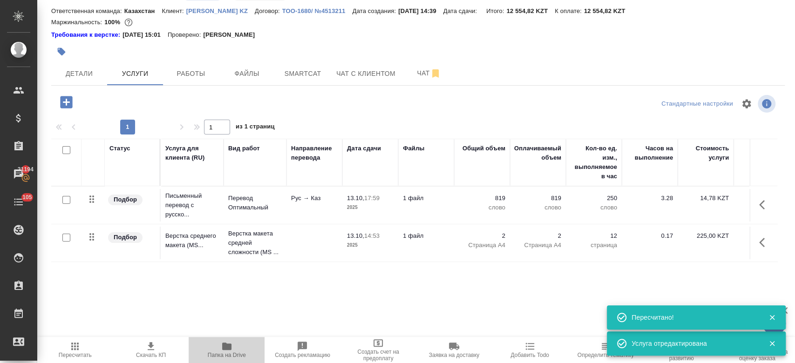
click at [225, 345] on icon "button" at bounding box center [226, 346] width 9 height 7
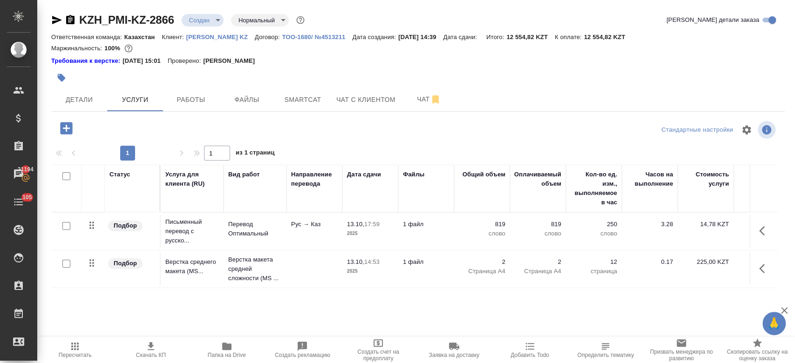
click at [197, 83] on div at bounding box center [295, 78] width 489 height 20
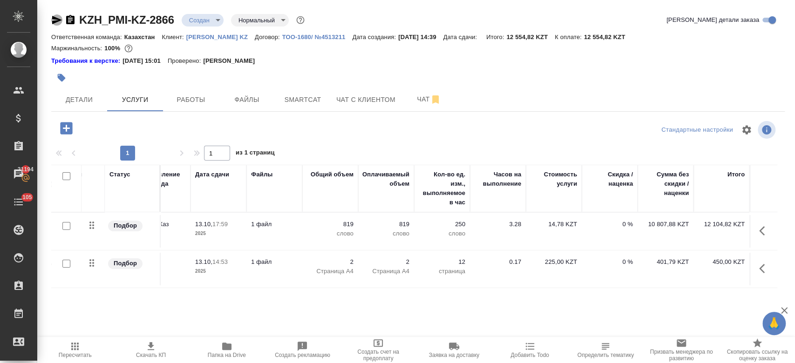
click at [55, 23] on icon "button" at bounding box center [56, 19] width 11 height 11
click at [55, 17] on icon "button" at bounding box center [56, 19] width 11 height 11
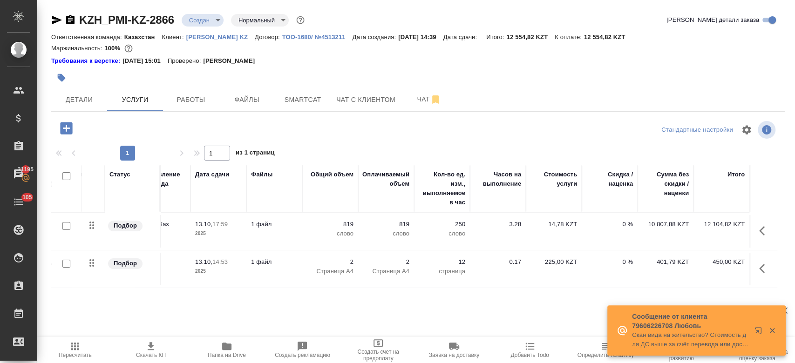
scroll to position [0, 0]
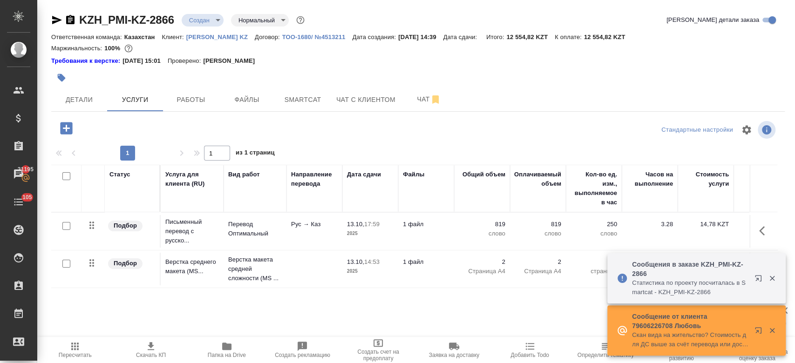
click at [332, 68] on div at bounding box center [295, 78] width 489 height 20
click at [415, 104] on span "Чат" at bounding box center [429, 100] width 45 height 12
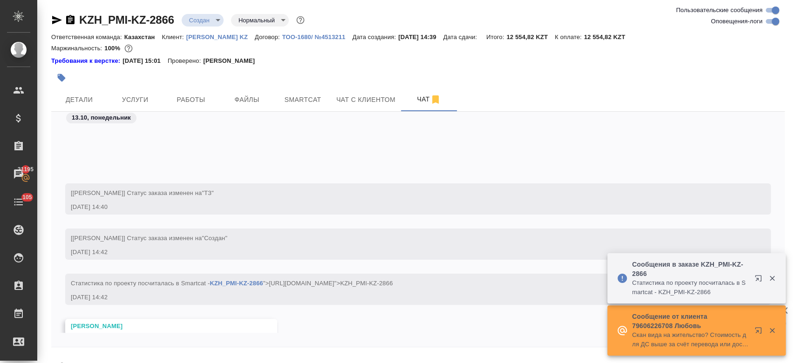
scroll to position [106, 0]
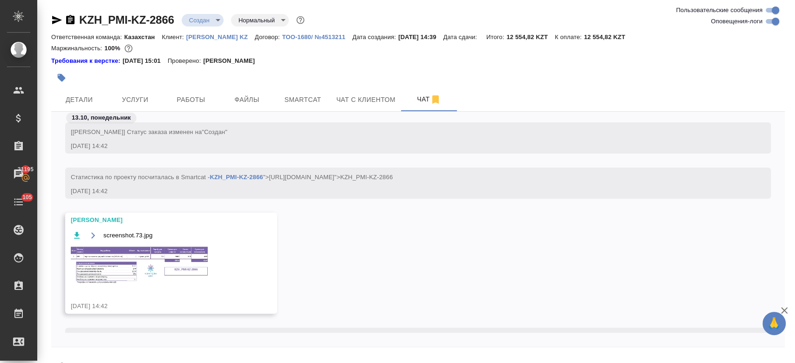
click at [175, 257] on img at bounding box center [141, 266] width 140 height 40
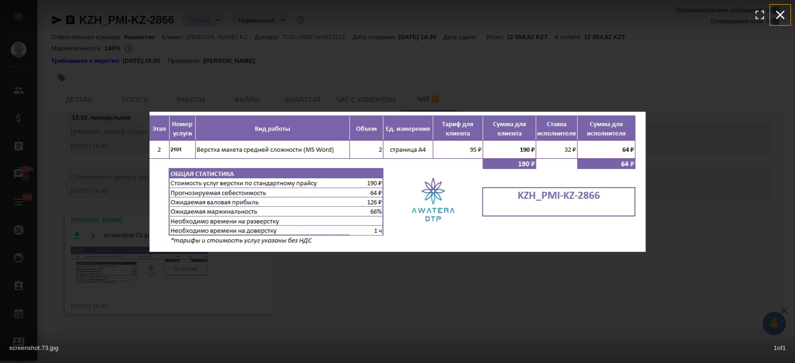
click at [780, 20] on icon "button" at bounding box center [780, 14] width 15 height 15
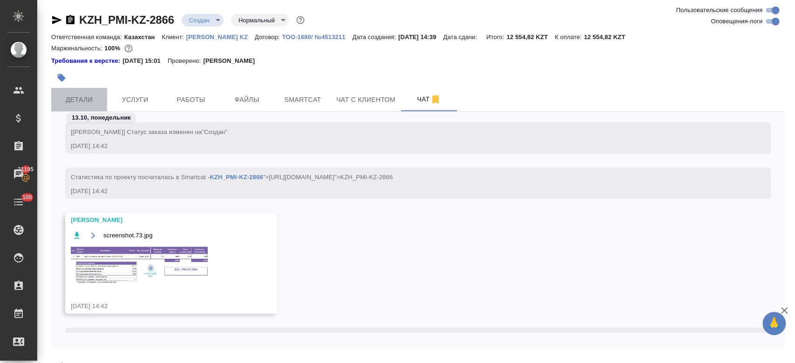
click at [79, 90] on button "Детали" at bounding box center [79, 99] width 56 height 23
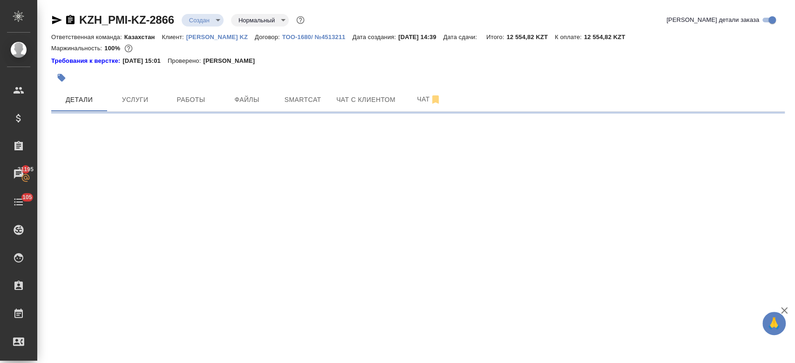
select select "RU"
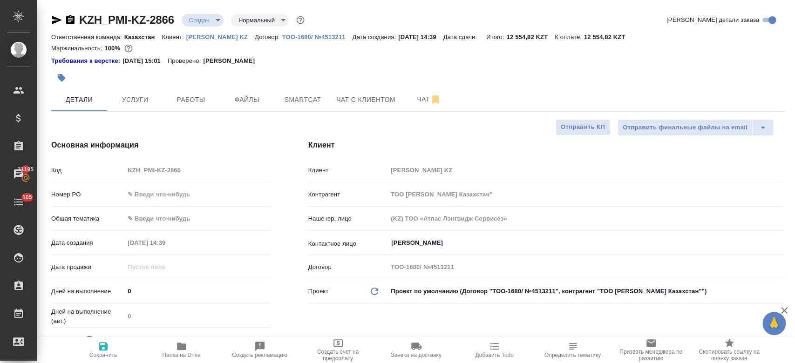
type textarea "x"
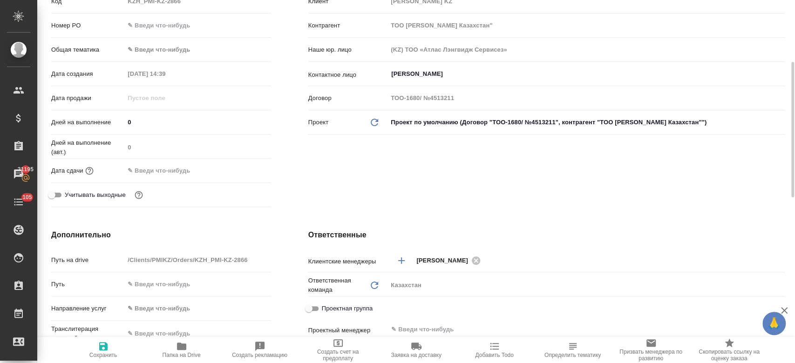
scroll to position [168, 0]
click at [165, 175] on input "text" at bounding box center [165, 172] width 81 height 14
click at [245, 167] on icon "button" at bounding box center [243, 171] width 11 height 11
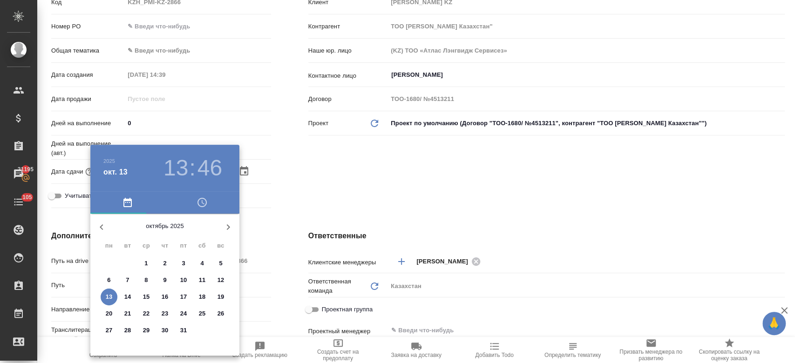
click at [126, 300] on p "14" at bounding box center [127, 296] width 7 height 9
type input "14.10.2025 13:46"
type textarea "x"
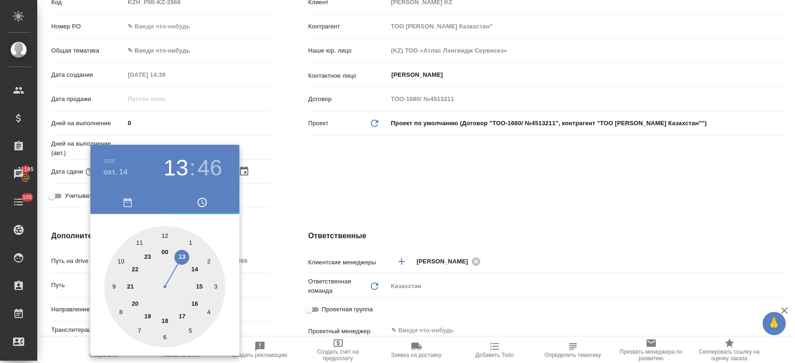
click at [203, 288] on div at bounding box center [164, 286] width 121 height 121
type input "14.10.2025 15:46"
type textarea "x"
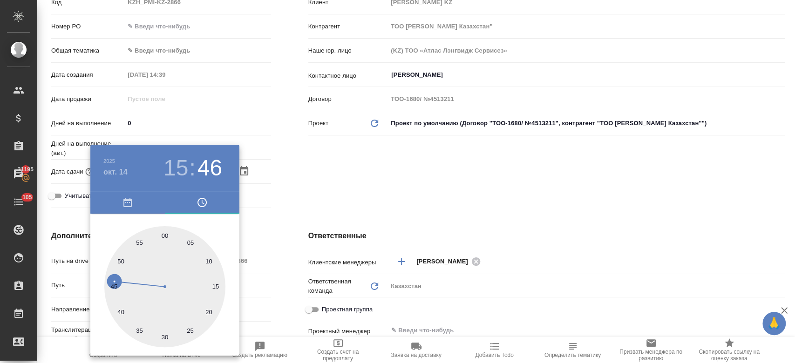
click at [167, 237] on div at bounding box center [164, 286] width 121 height 121
type input "14.10.2025 15:00"
type textarea "x"
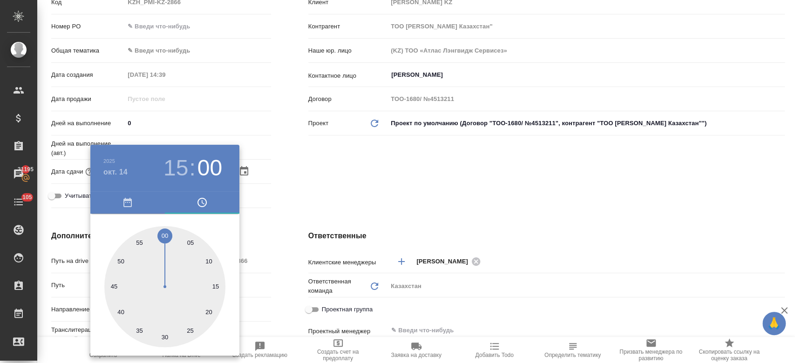
click at [329, 180] on div at bounding box center [397, 181] width 795 height 363
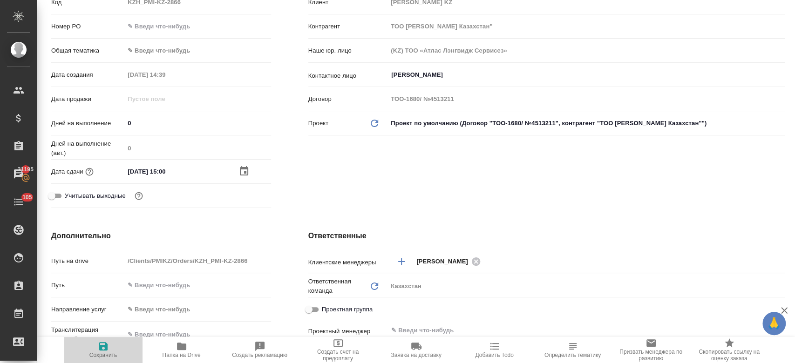
click at [98, 353] on span "Сохранить" at bounding box center [103, 355] width 28 height 7
type textarea "x"
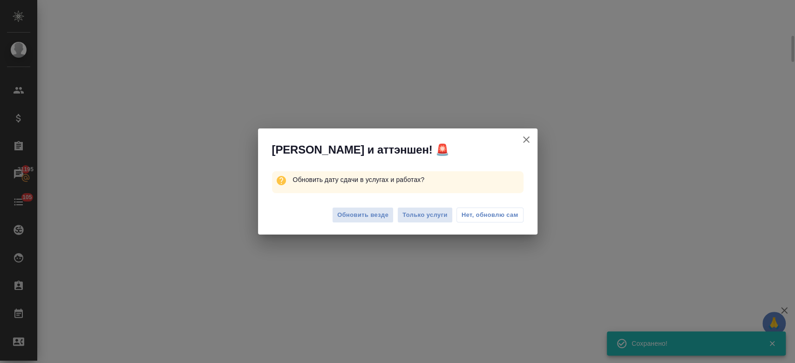
scroll to position [160, 0]
select select "RU"
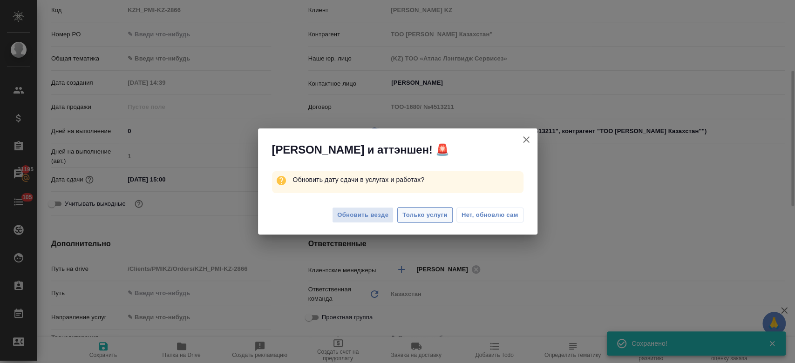
type textarea "x"
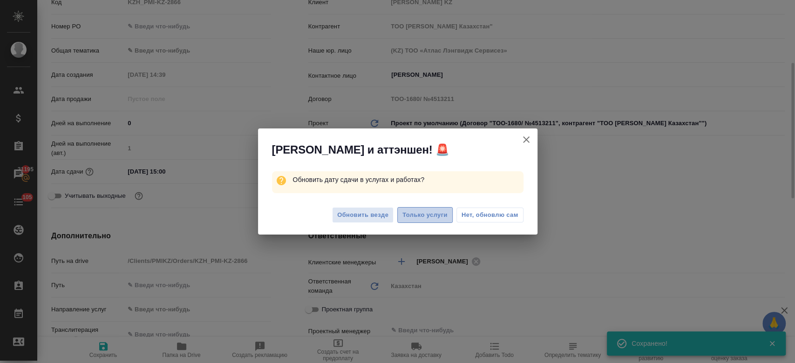
click at [425, 212] on span "Только услуги" at bounding box center [424, 215] width 45 height 11
type textarea "x"
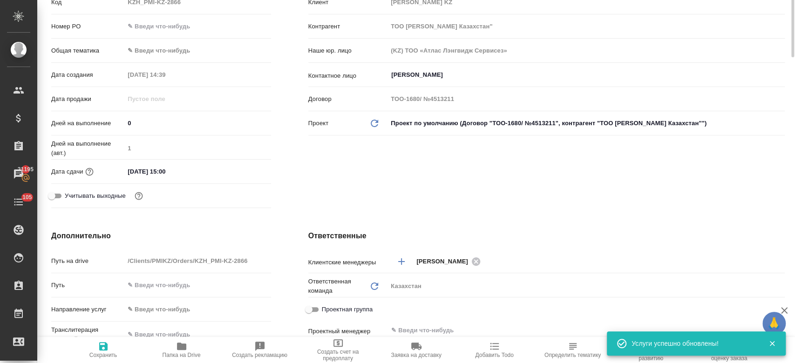
scroll to position [0, 0]
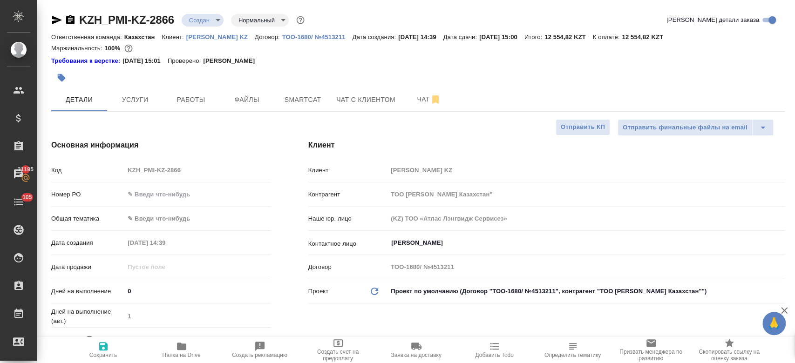
click at [188, 75] on div at bounding box center [295, 78] width 489 height 20
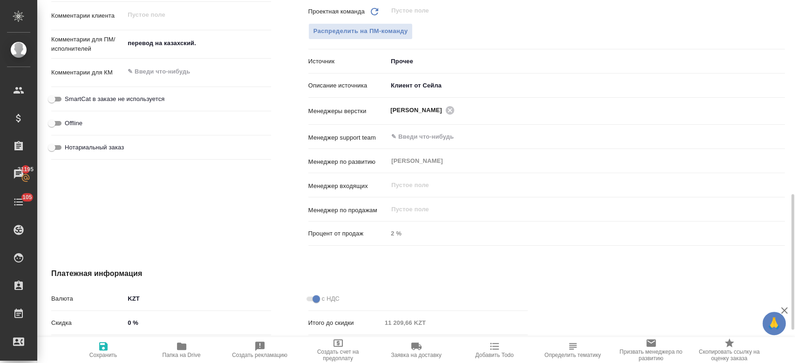
scroll to position [515, 0]
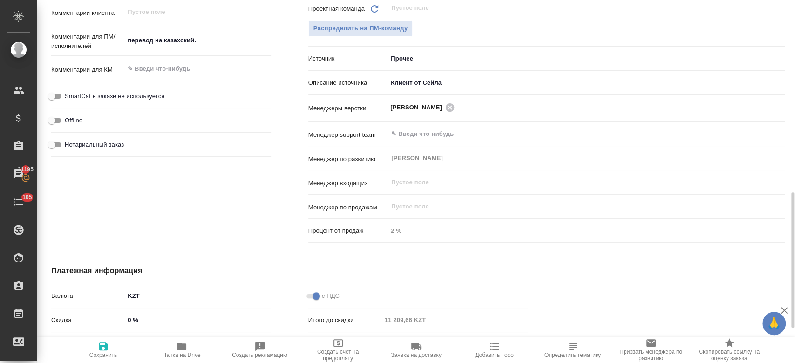
type textarea "x"
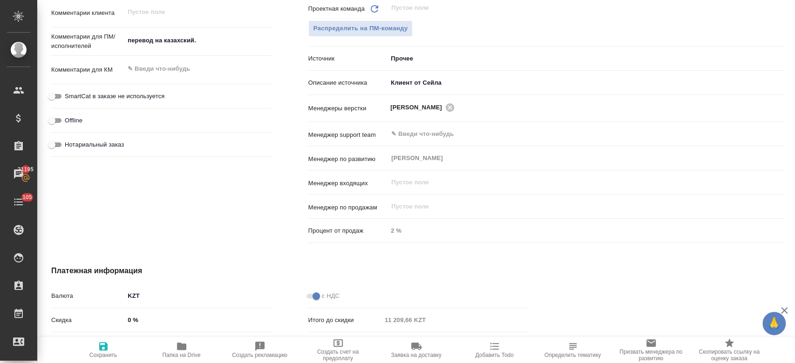
type textarea "x"
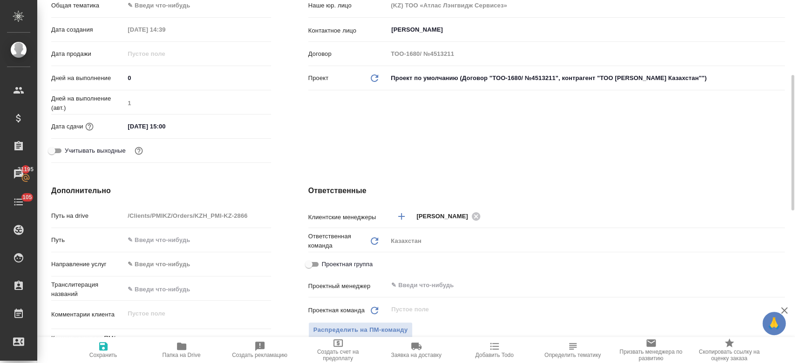
scroll to position [205, 0]
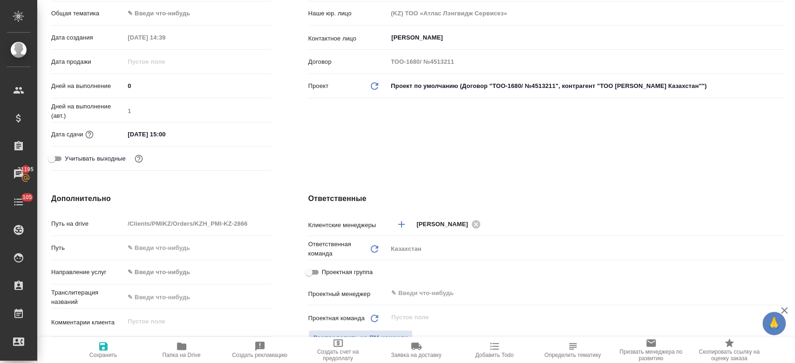
click at [377, 139] on div "Клиент Клиент Philip Morris KZ Контрагент ТОО Филип Моррис Казахстан" Наше юр. …" at bounding box center [547, 55] width 514 height 278
click at [618, 131] on div "Клиент Клиент Philip Morris KZ Контрагент ТОО Филип Моррис Казахстан" Наше юр. …" at bounding box center [547, 55] width 514 height 278
click at [153, 130] on input "14.10.2025 15:00" at bounding box center [165, 135] width 81 height 14
click at [240, 134] on icon "button" at bounding box center [244, 133] width 8 height 9
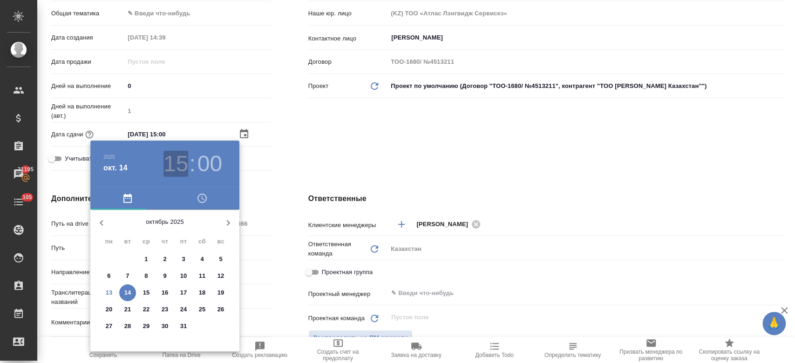
click at [178, 163] on h3 "15" at bounding box center [175, 164] width 25 height 26
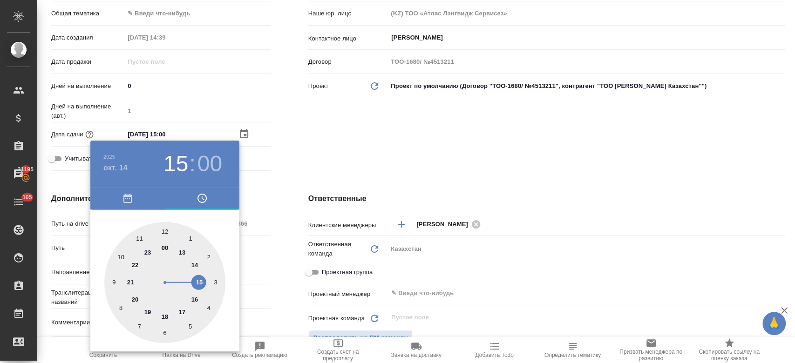
click at [361, 123] on div at bounding box center [397, 181] width 795 height 363
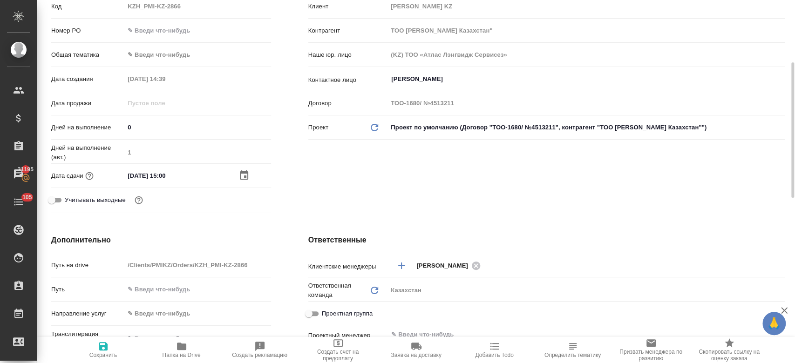
scroll to position [165, 0]
click at [314, 173] on div "Клиент Клиент Philip Morris KZ Контрагент ТОО Филип Моррис Казахстан" Наше юр. …" at bounding box center [547, 95] width 514 height 278
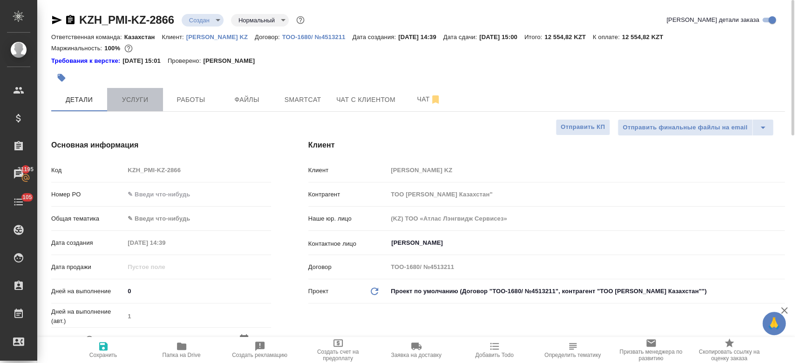
click at [128, 97] on span "Услуги" at bounding box center [135, 100] width 45 height 12
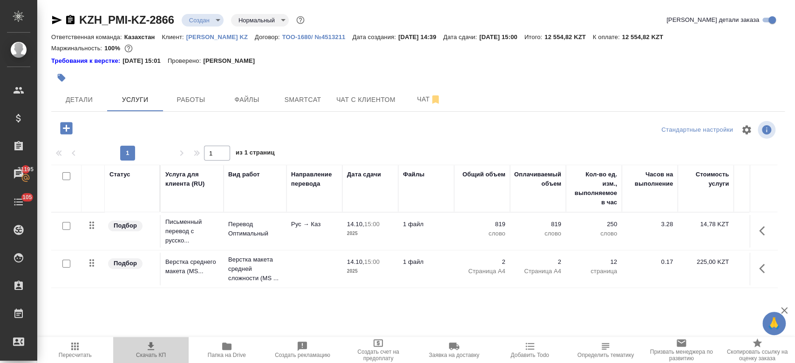
click at [147, 348] on icon "button" at bounding box center [150, 346] width 11 height 11
click at [111, 77] on div at bounding box center [295, 78] width 489 height 20
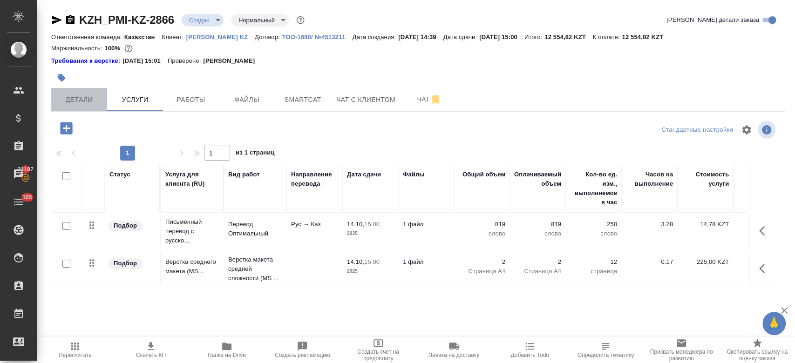
click at [75, 99] on span "Детали" at bounding box center [79, 100] width 45 height 12
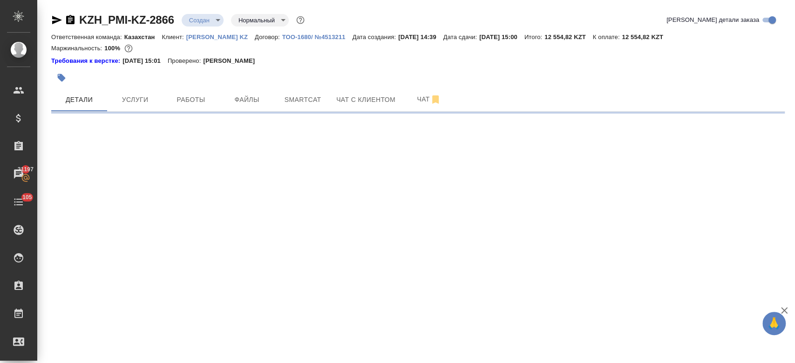
select select "RU"
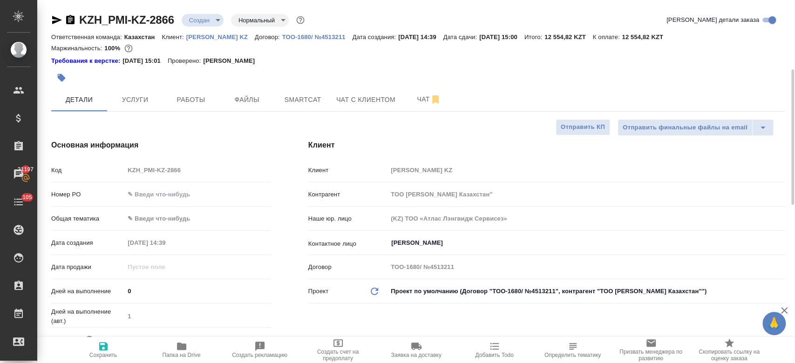
type textarea "x"
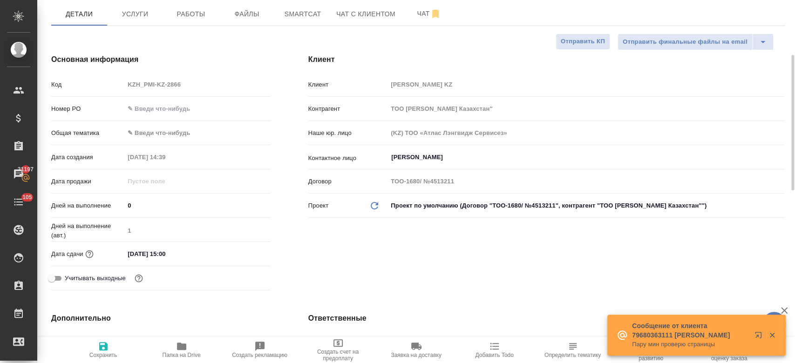
scroll to position [110, 0]
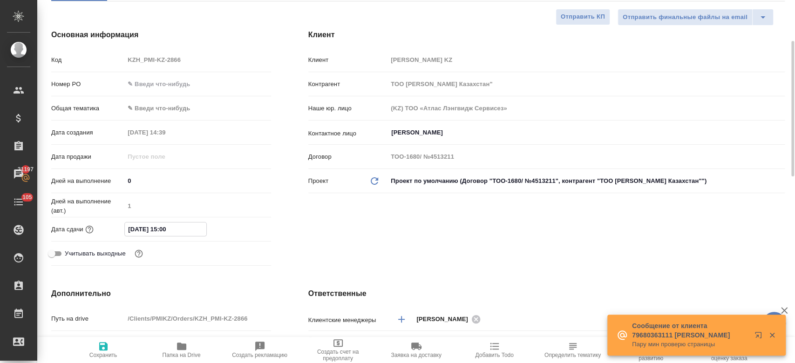
click at [162, 229] on input "14.10.2025 15:00" at bounding box center [165, 230] width 81 height 14
click at [240, 230] on icon "button" at bounding box center [243, 229] width 11 height 11
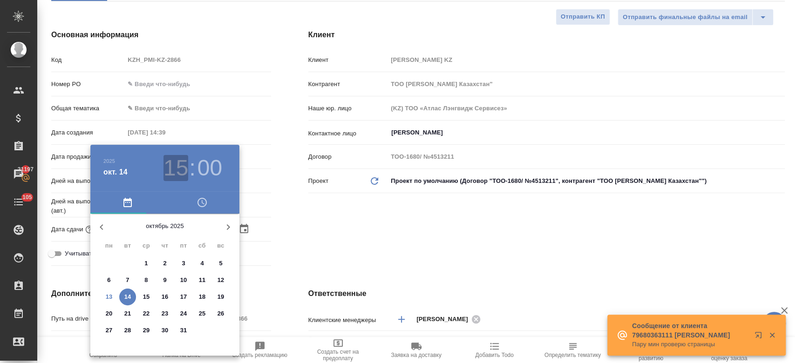
click at [177, 164] on h3 "15" at bounding box center [175, 168] width 25 height 26
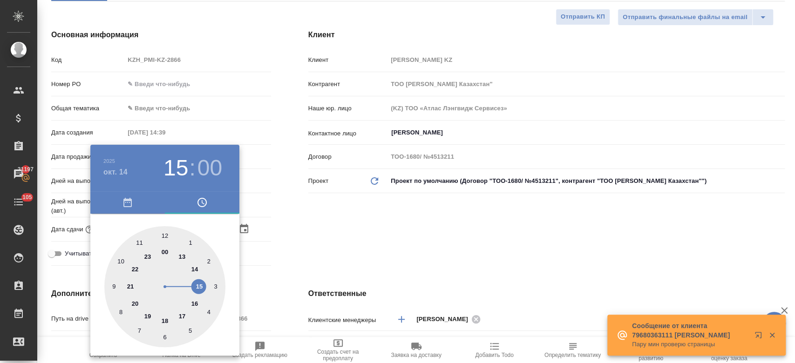
click at [140, 243] on div at bounding box center [164, 286] width 121 height 121
type input "14.10.2025 11:00"
type textarea "x"
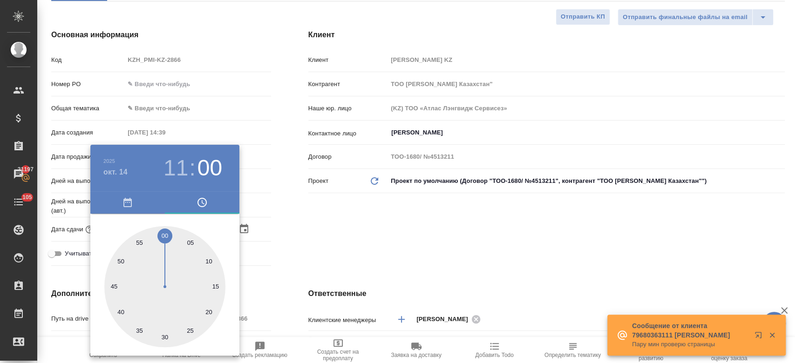
click at [338, 222] on div at bounding box center [397, 181] width 795 height 363
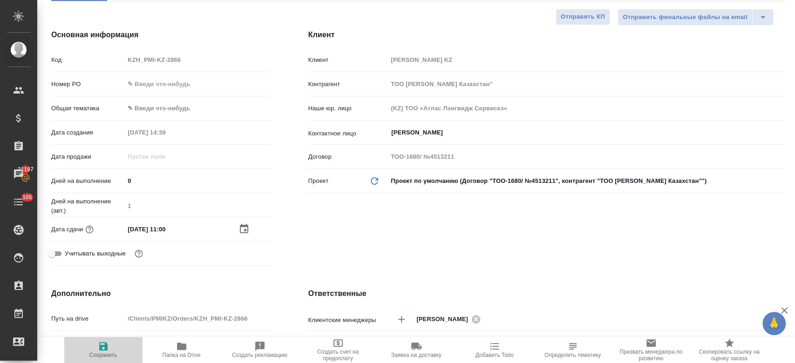
click at [98, 353] on span "Сохранить" at bounding box center [103, 355] width 28 height 7
type textarea "x"
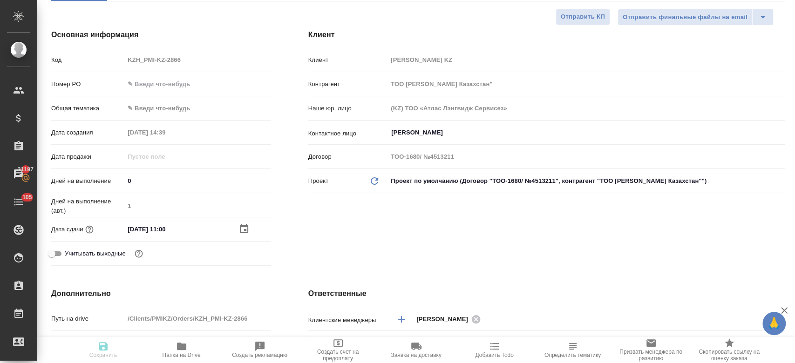
type textarea "x"
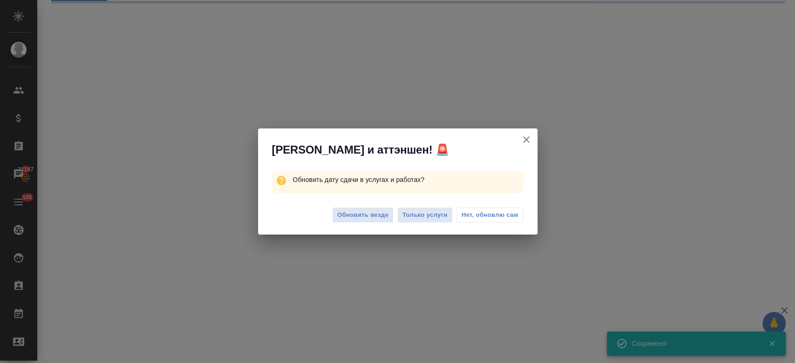
select select "RU"
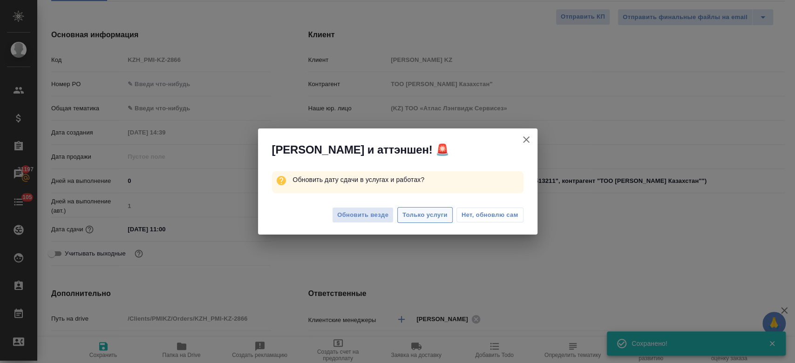
type textarea "x"
click at [413, 217] on span "Только услуги" at bounding box center [424, 215] width 45 height 11
type textarea "x"
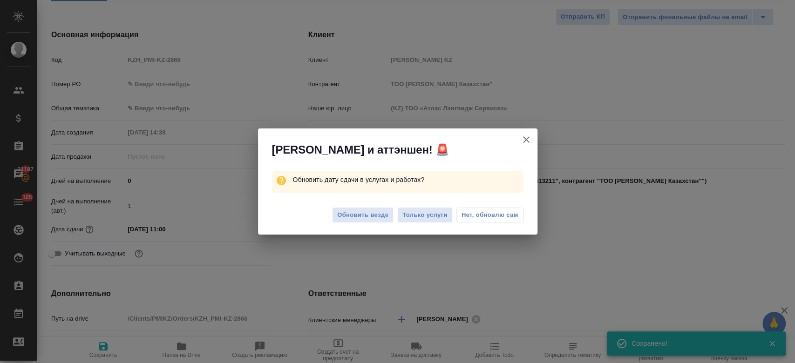
type textarea "x"
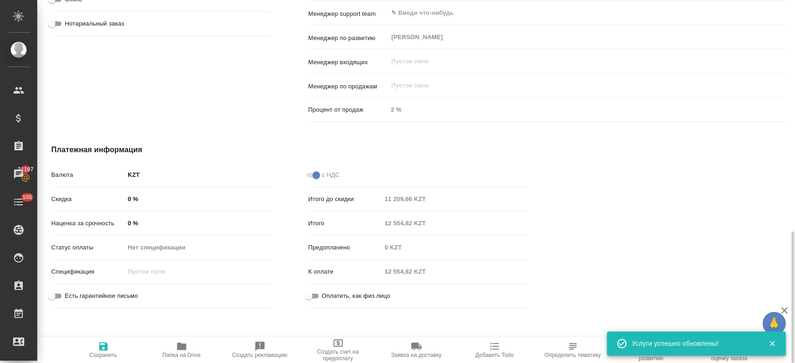
scroll to position [659, 0]
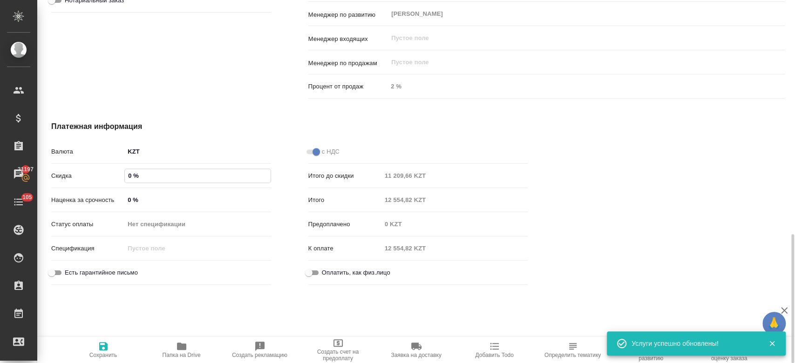
click at [129, 174] on input "0 %" at bounding box center [197, 176] width 145 height 14
type textarea "x"
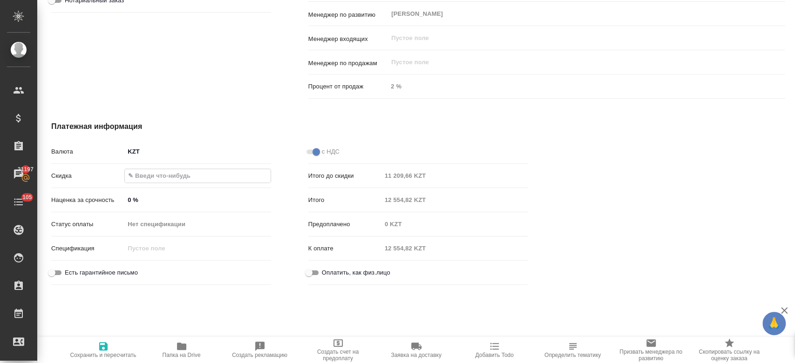
type input "-"
type textarea "x"
click at [100, 350] on icon "button" at bounding box center [103, 346] width 8 height 8
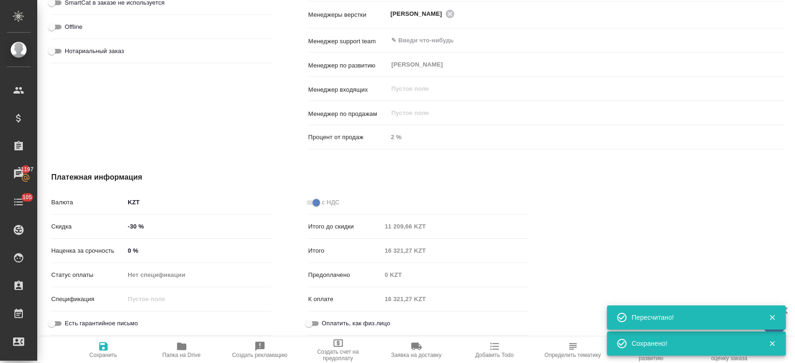
scroll to position [0, 0]
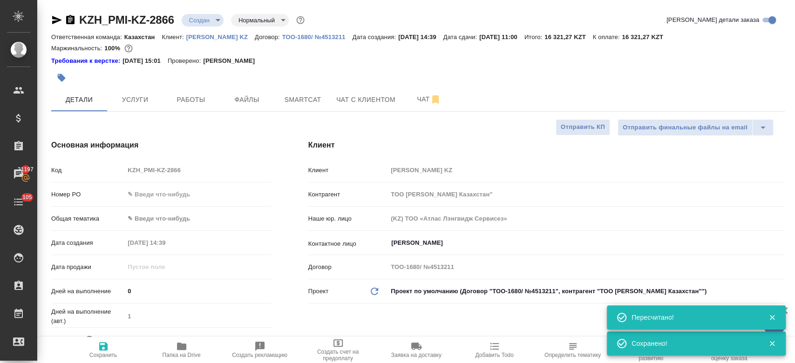
click at [183, 80] on div at bounding box center [295, 78] width 489 height 20
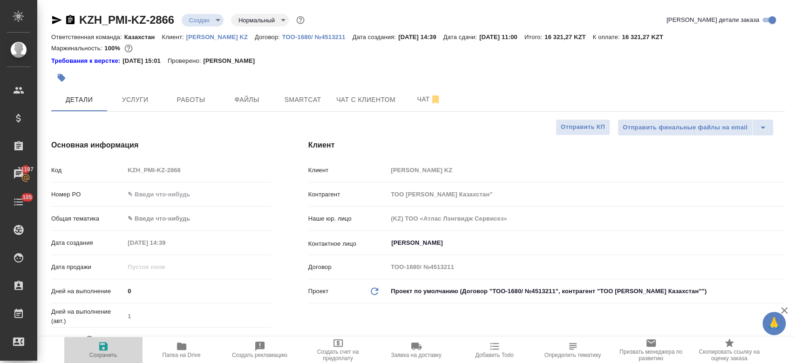
click at [95, 352] on span "Сохранить" at bounding box center [103, 355] width 28 height 7
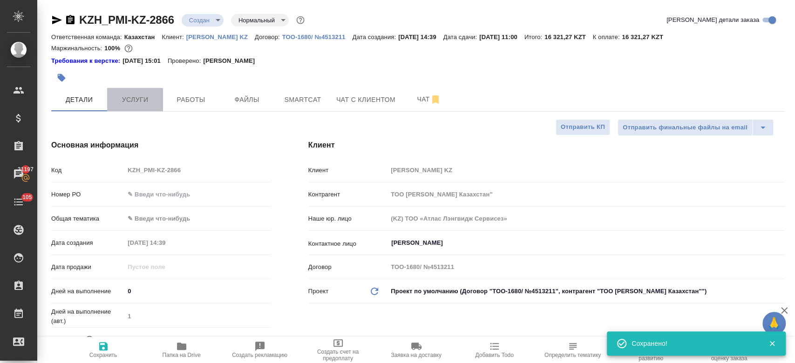
click at [145, 99] on span "Услуги" at bounding box center [135, 100] width 45 height 12
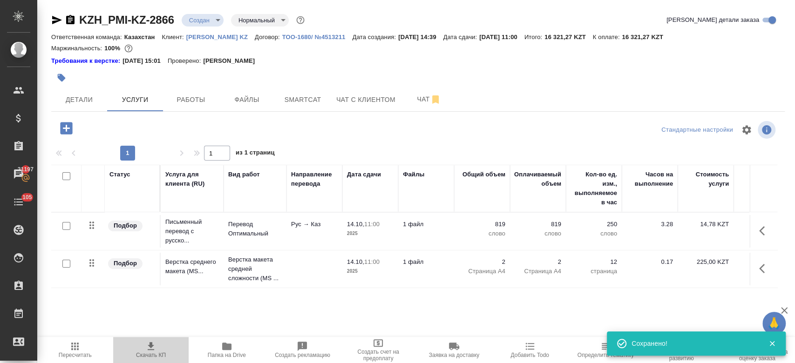
click at [153, 346] on icon "button" at bounding box center [151, 346] width 7 height 8
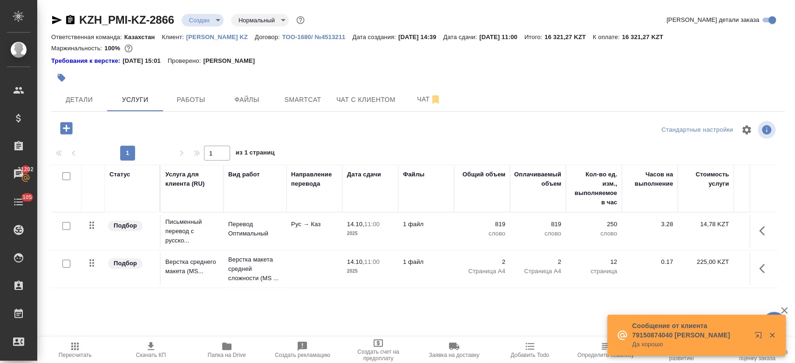
click at [205, 37] on p "[PERSON_NAME] KZ" at bounding box center [220, 37] width 68 height 7
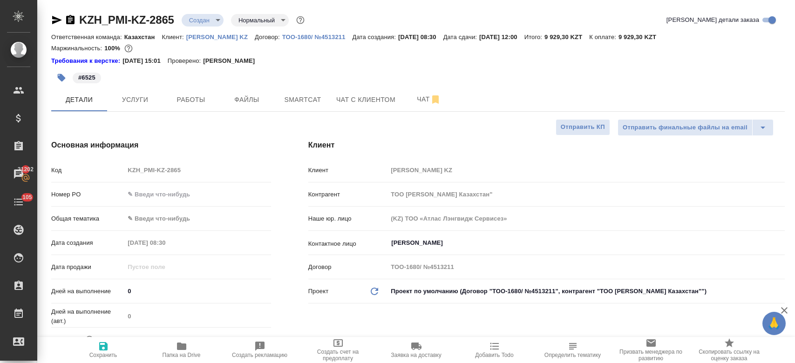
select select "RU"
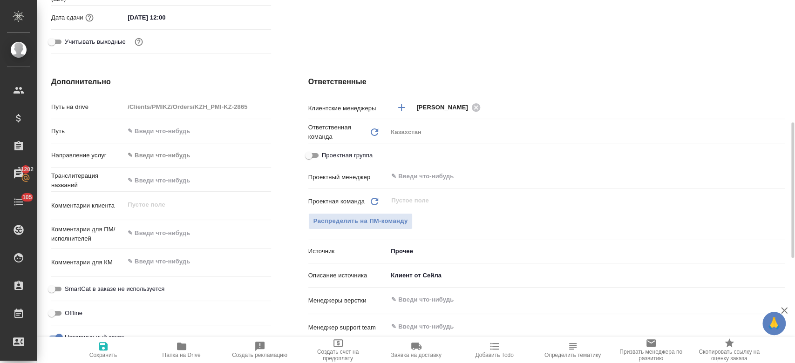
scroll to position [324, 0]
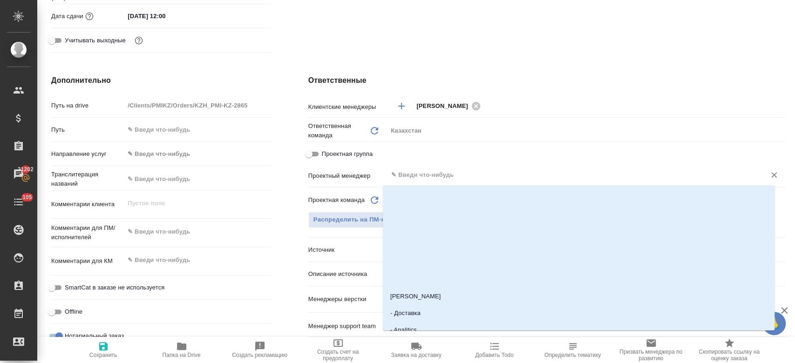
click at [404, 177] on input "text" at bounding box center [570, 175] width 360 height 11
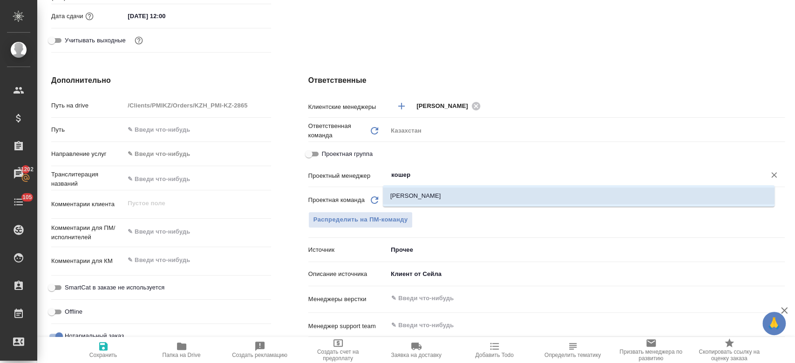
click at [404, 201] on li "[PERSON_NAME]" at bounding box center [579, 196] width 392 height 17
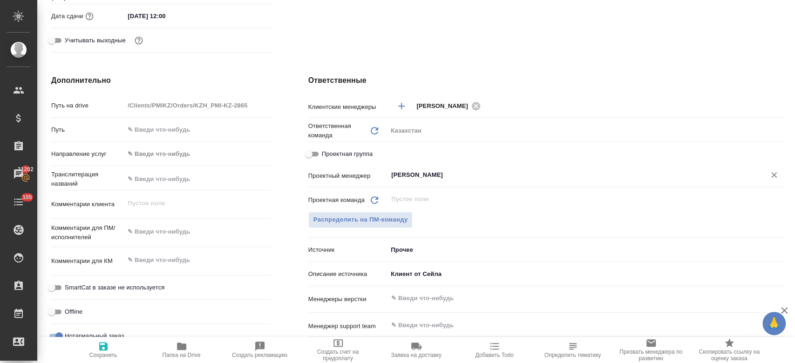
type input "[PERSON_NAME]"
click at [104, 340] on button "Сохранить" at bounding box center [103, 350] width 78 height 26
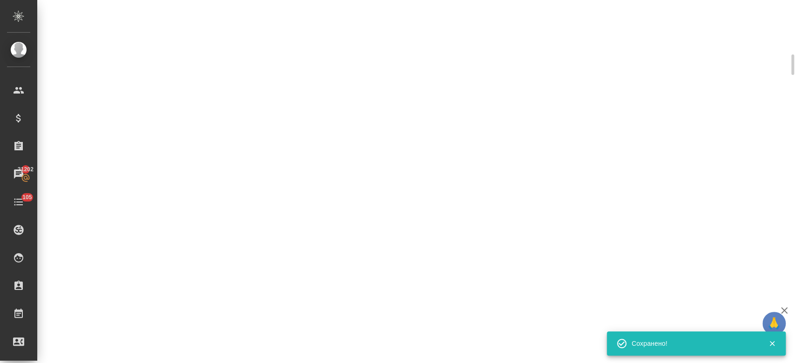
scroll to position [316, 0]
select select "RU"
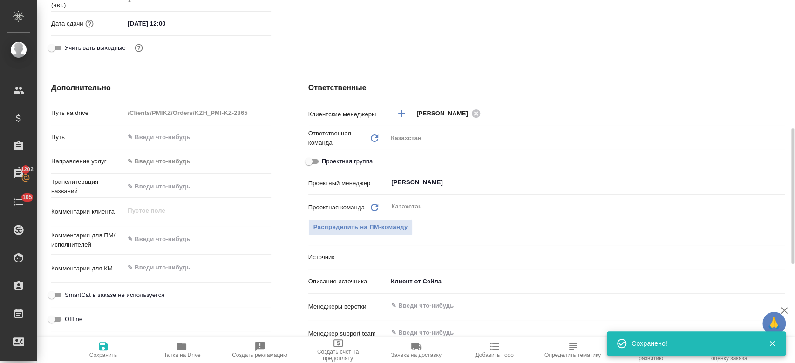
scroll to position [324, 0]
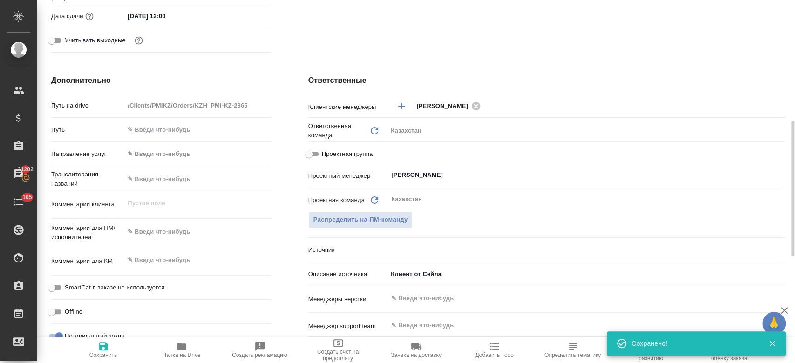
type textarea "x"
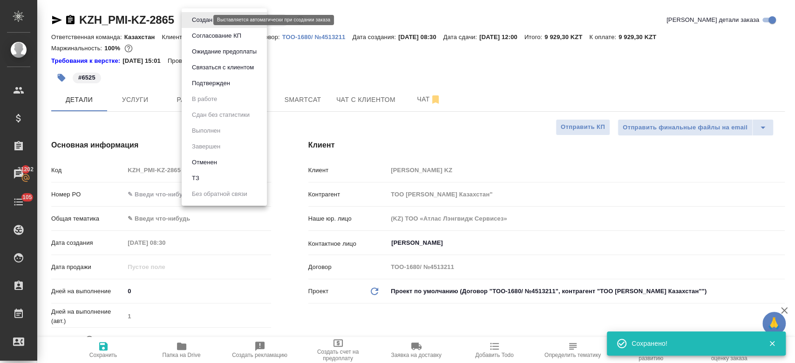
click at [202, 21] on body "🙏 .cls-1 fill:#fff; AWATERA Kosherbayeva Nazerke Клиенты Спецификации Заказы 21…" at bounding box center [397, 181] width 795 height 363
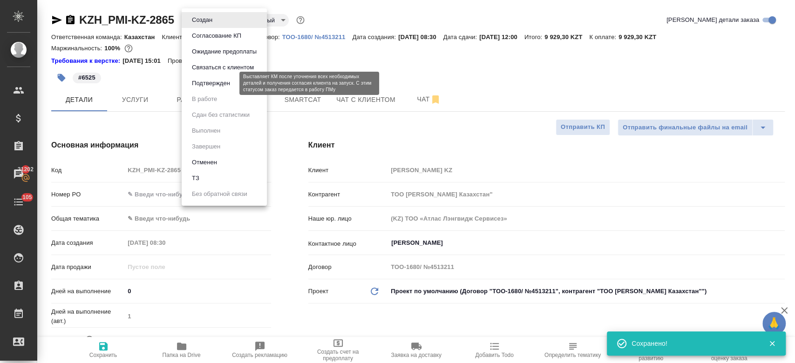
click at [207, 80] on button "Подтвержден" at bounding box center [211, 83] width 44 height 10
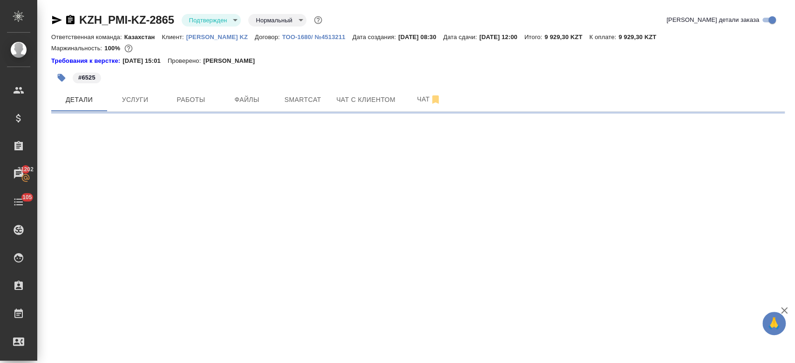
select select "RU"
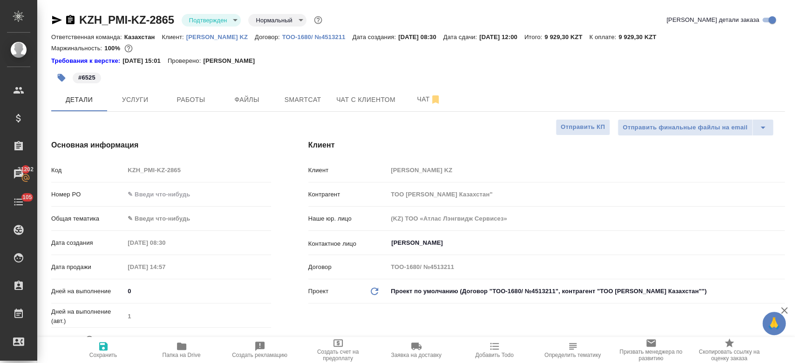
type textarea "x"
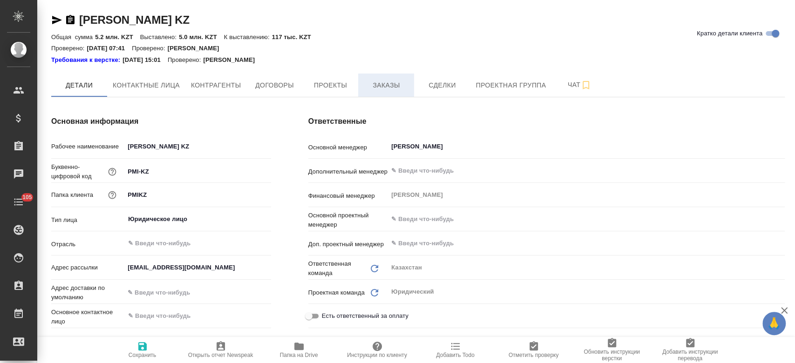
type textarea "x"
click at [397, 79] on button "Заказы" at bounding box center [386, 85] width 56 height 23
type textarea "x"
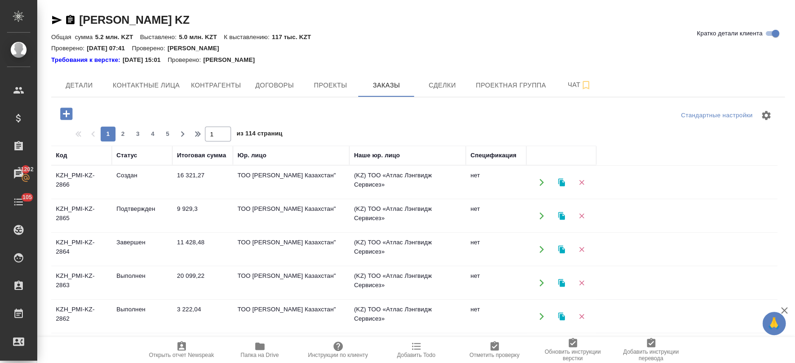
click at [65, 107] on icon "button" at bounding box center [66, 114] width 16 height 16
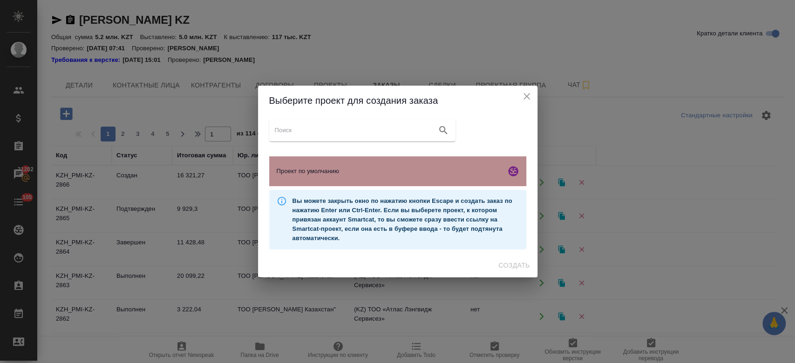
click at [390, 164] on div "Проект по умолчанию" at bounding box center [397, 171] width 257 height 30
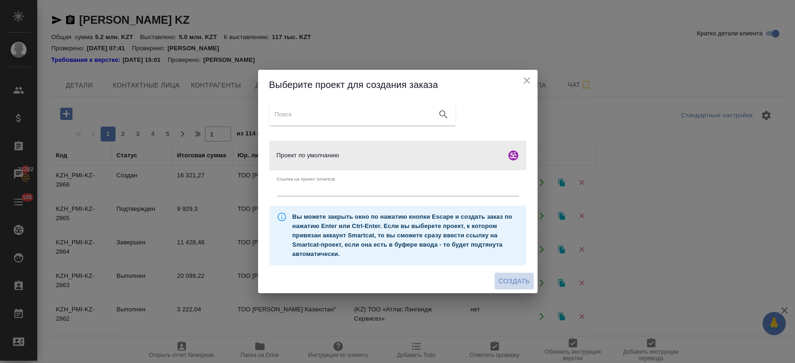
click at [511, 276] on span "Создать" at bounding box center [513, 282] width 31 height 12
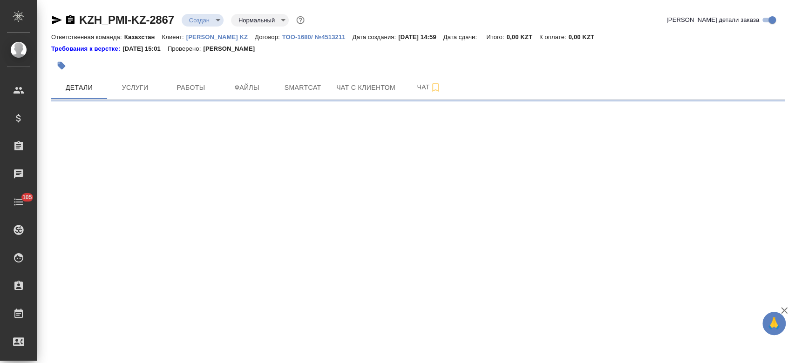
select select "RU"
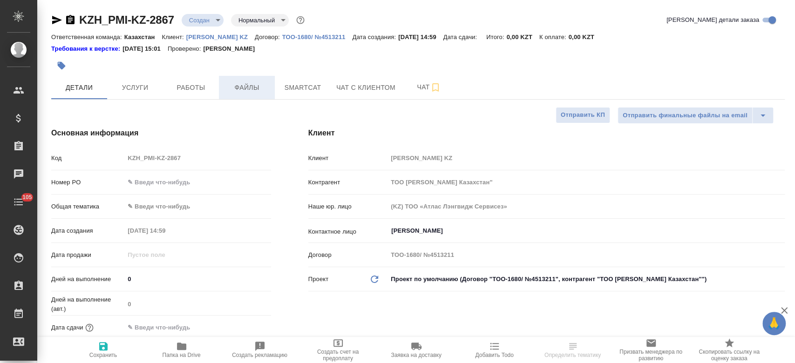
type textarea "x"
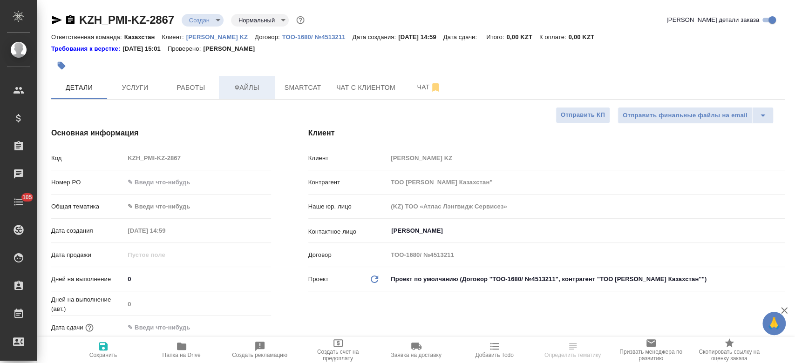
type textarea "x"
click at [242, 94] on button "Файлы" at bounding box center [247, 87] width 56 height 23
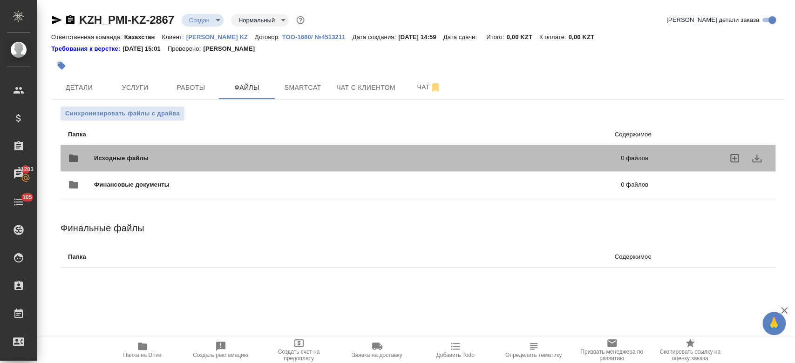
click at [168, 161] on span "Исходные файлы" at bounding box center [239, 158] width 291 height 9
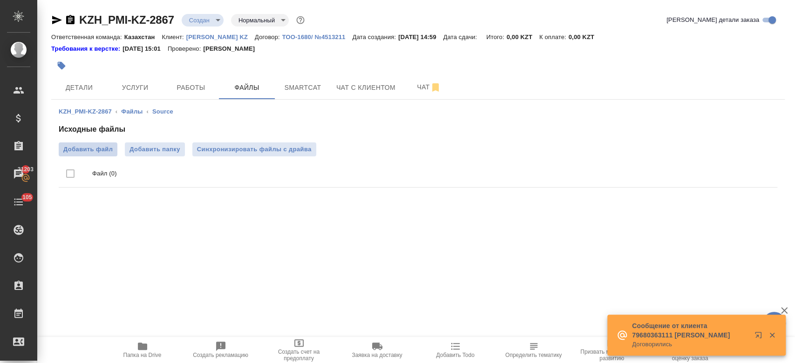
click at [104, 147] on span "Добавить файл" at bounding box center [87, 149] width 49 height 9
click at [0, 0] on input "Добавить файл" at bounding box center [0, 0] width 0 height 0
click at [69, 20] on icon "button" at bounding box center [70, 19] width 11 height 11
